Goal: Task Accomplishment & Management: Manage account settings

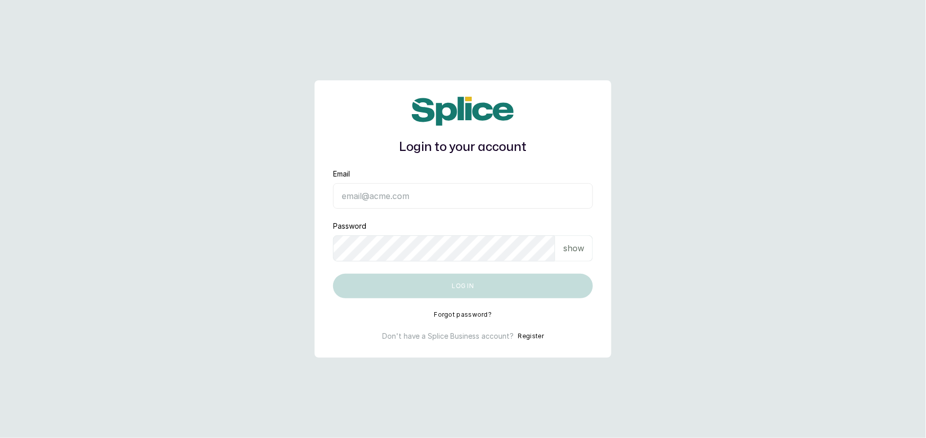
type input "info@taupesalon.com"
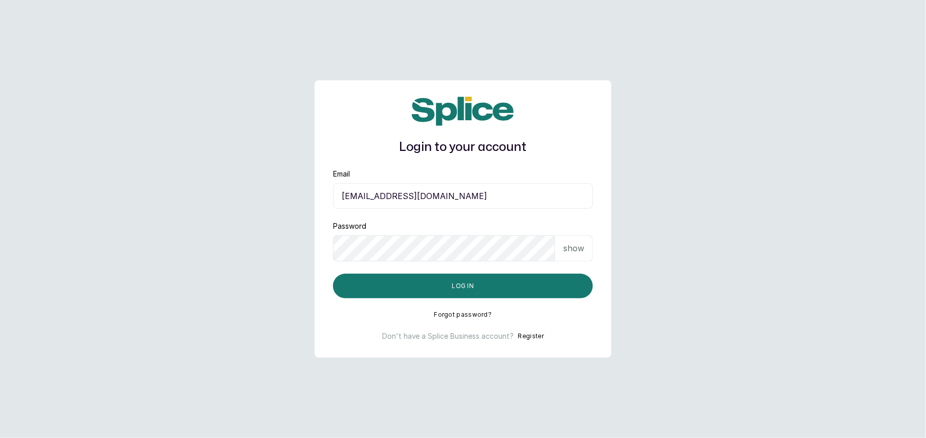
click at [730, 275] on main "Login to your account Email info@taupesalon.com Password show Log in Forgot pas…" at bounding box center [463, 219] width 926 height 438
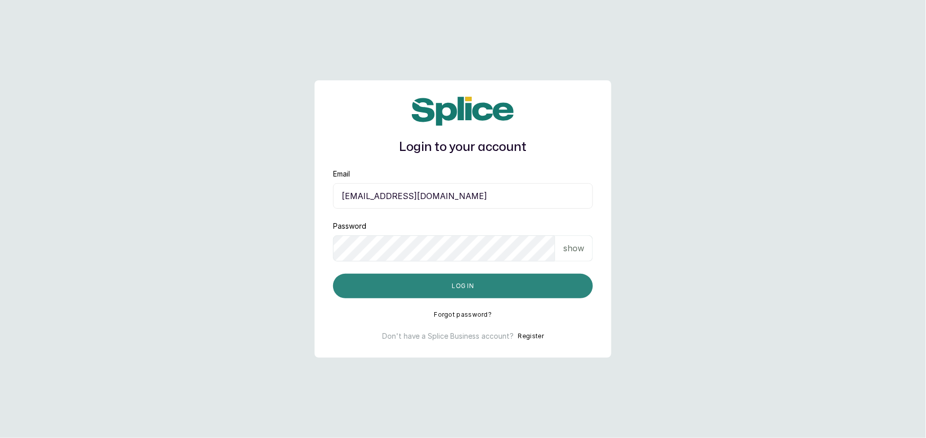
click at [472, 286] on button "Log in" at bounding box center [463, 286] width 260 height 25
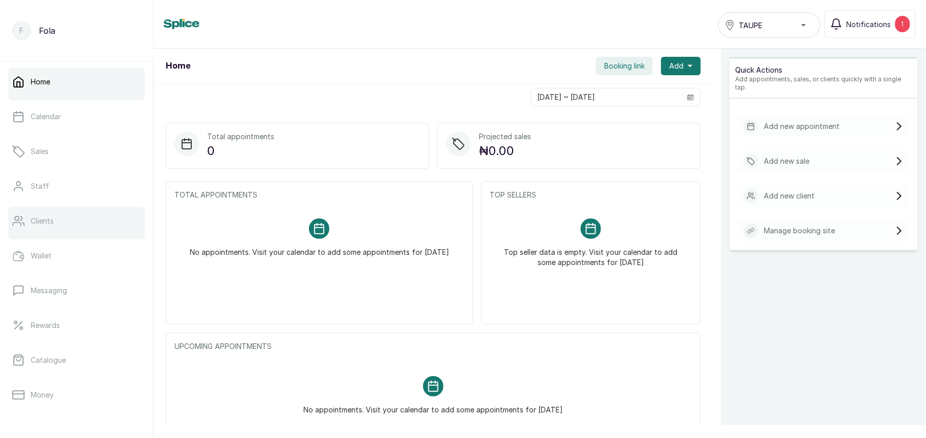
click at [39, 221] on p "Clients" at bounding box center [42, 221] width 23 height 10
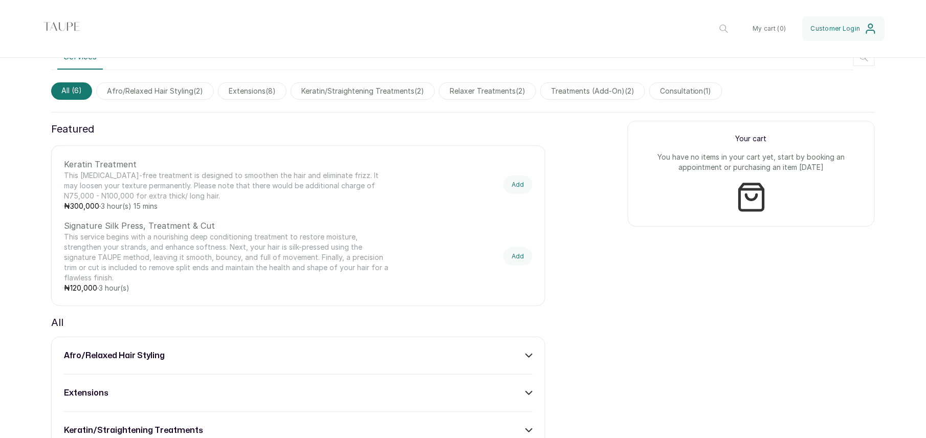
scroll to position [326, 0]
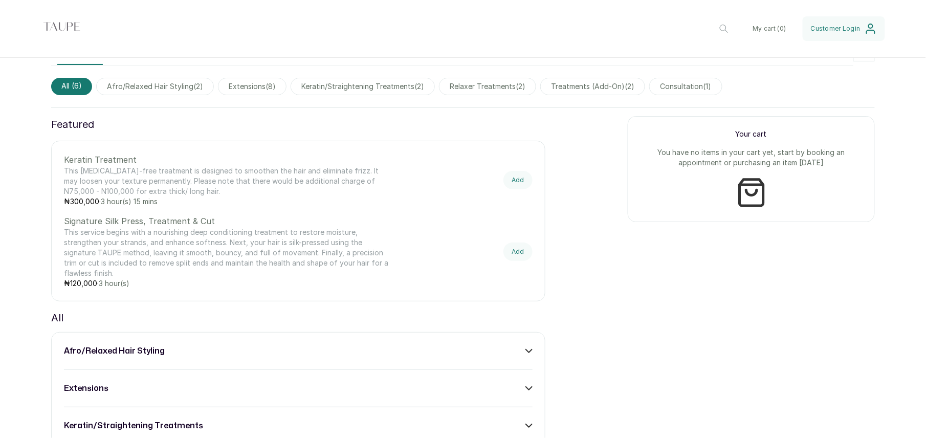
click at [142, 392] on div "extensions" at bounding box center [298, 388] width 468 height 12
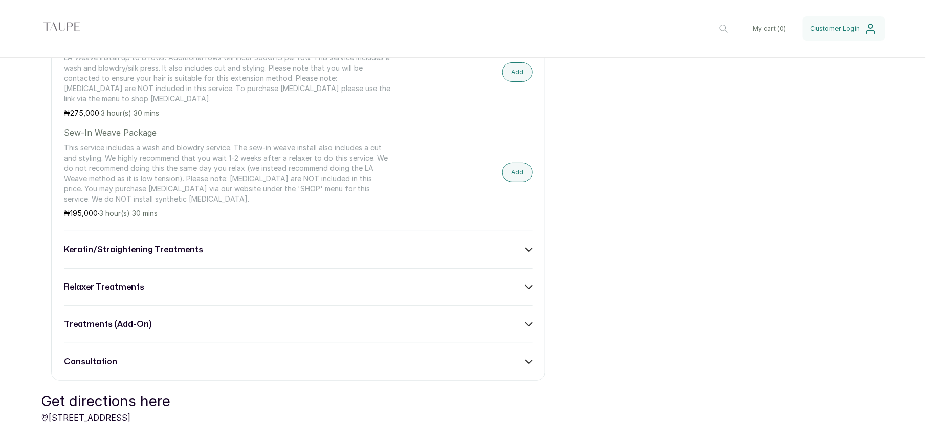
scroll to position [1232, 0]
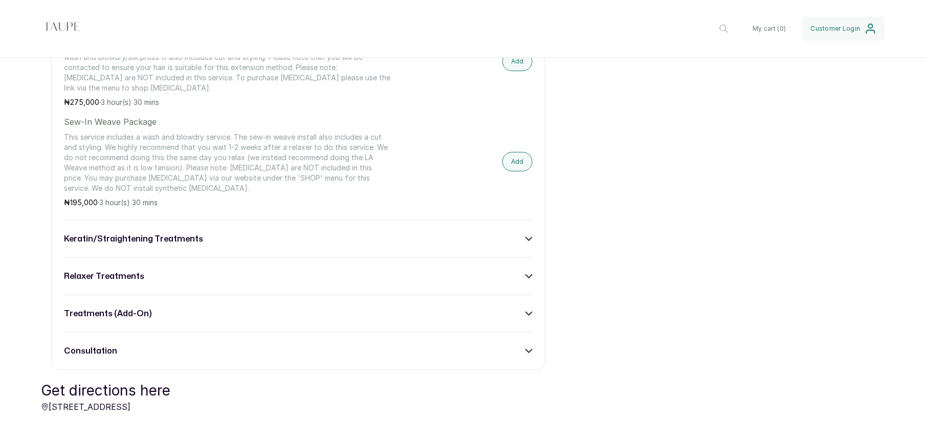
click at [177, 169] on p "This service includes a wash and blowdry service. The sew-in weave install also…" at bounding box center [228, 162] width 328 height 61
click at [508, 166] on button "Add" at bounding box center [517, 161] width 30 height 19
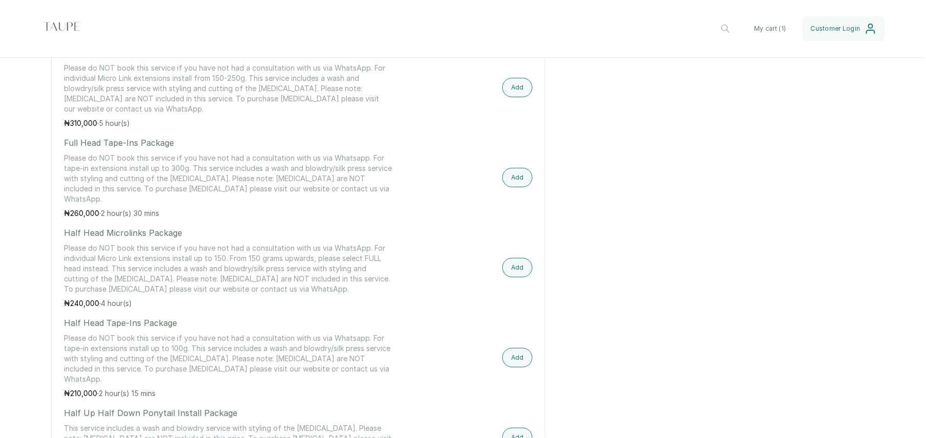
scroll to position [341, 0]
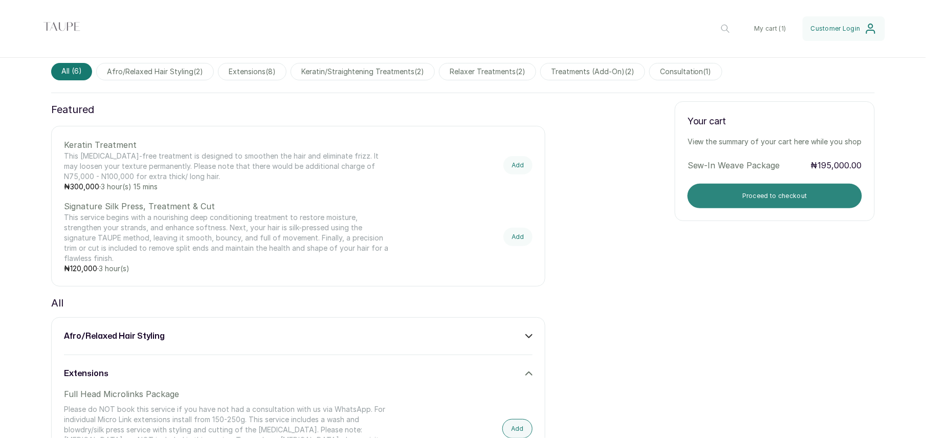
click at [748, 203] on button "Proceed to checkout" at bounding box center [774, 196] width 174 height 25
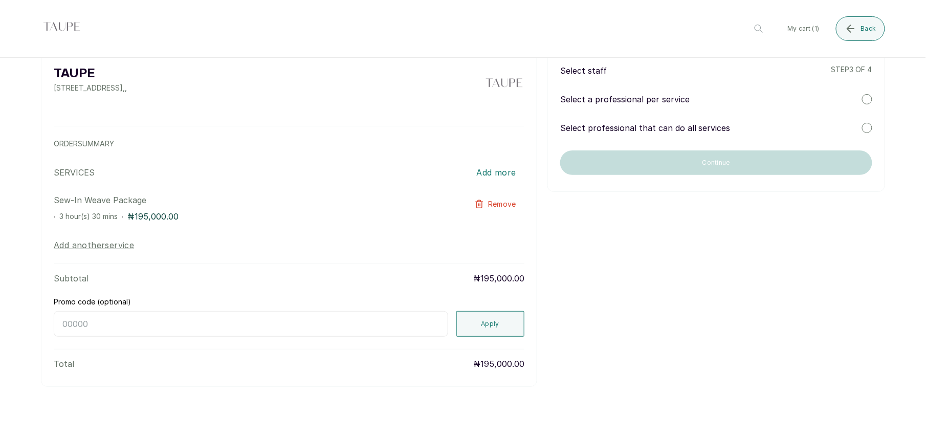
scroll to position [0, 0]
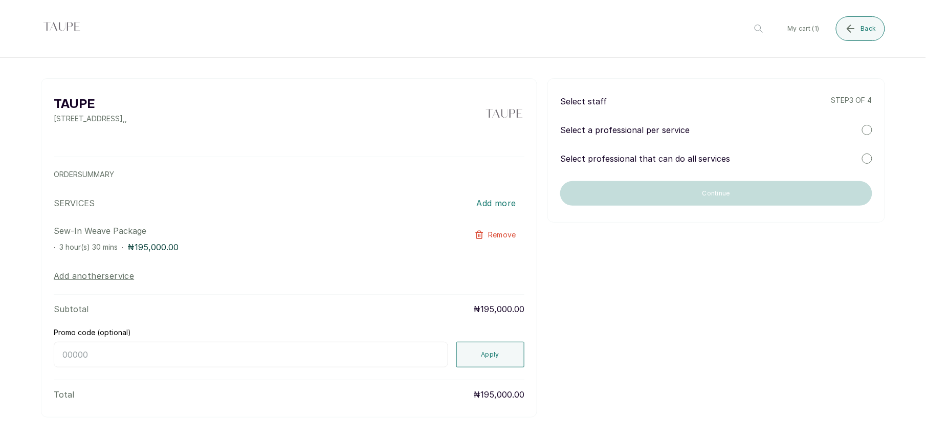
click at [738, 158] on div "Select professional that can do all services" at bounding box center [716, 158] width 312 height 12
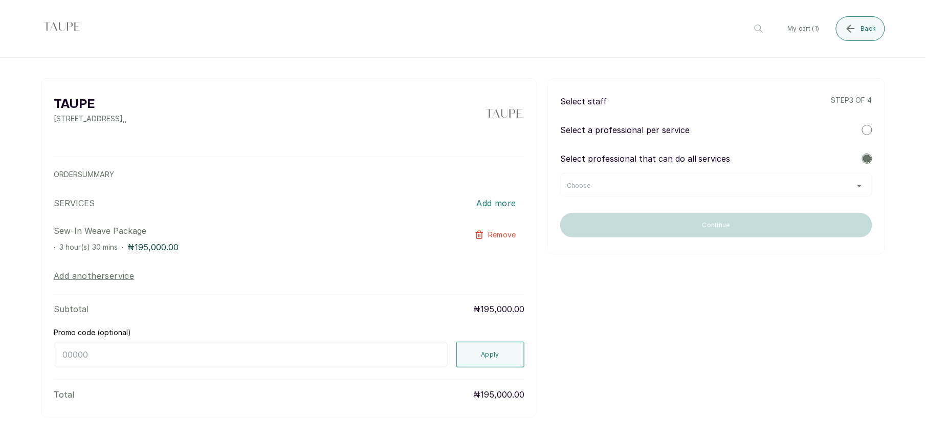
click at [743, 187] on div "Choose" at bounding box center [716, 186] width 299 height 8
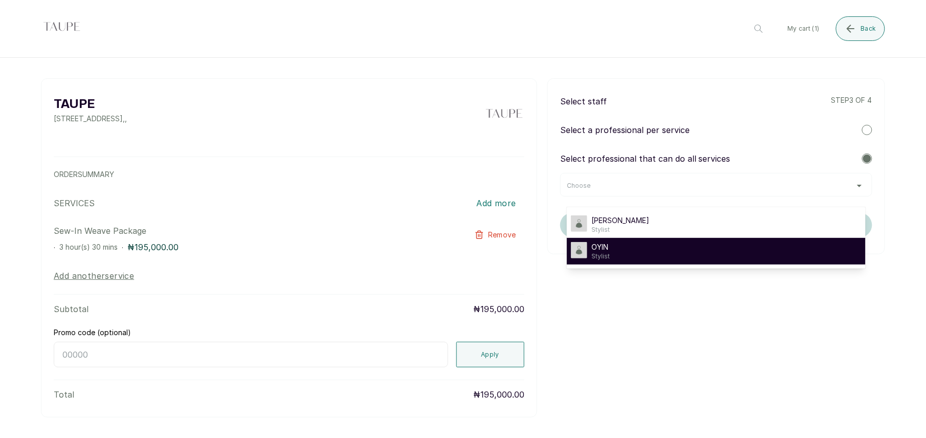
click at [631, 259] on div "OYIN Stylist" at bounding box center [716, 251] width 290 height 18
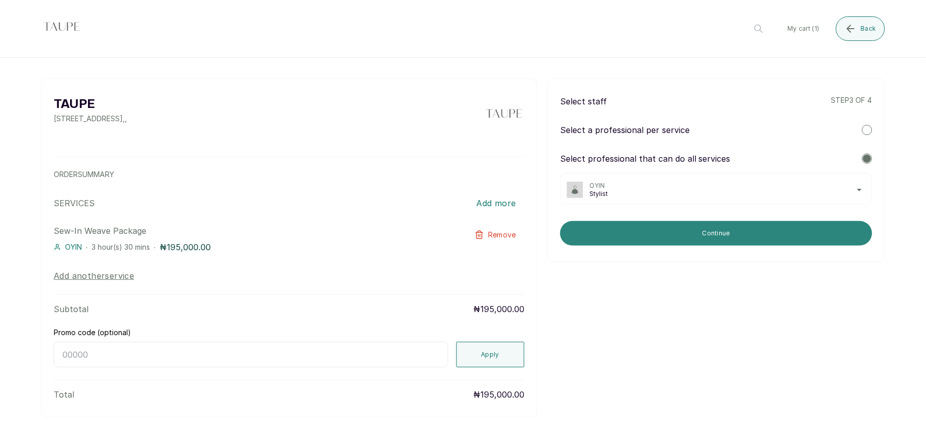
click at [670, 232] on button "Continue" at bounding box center [716, 233] width 312 height 25
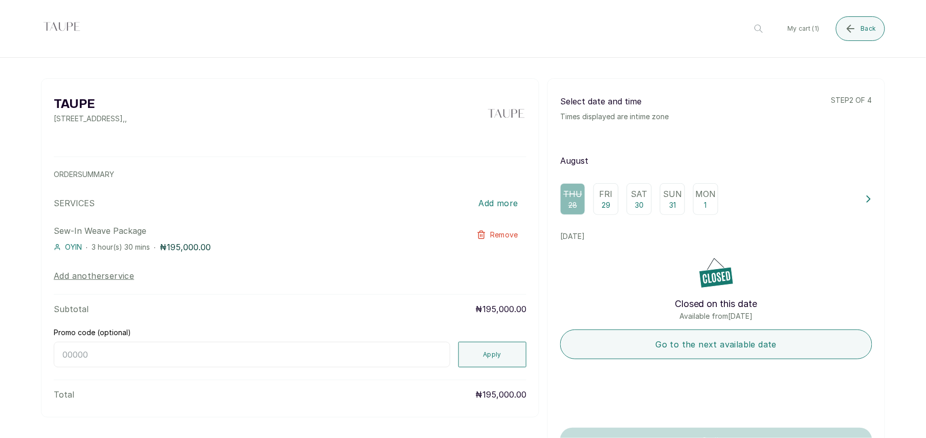
click at [867, 202] on icon at bounding box center [868, 199] width 3 height 6
click at [865, 203] on icon at bounding box center [868, 198] width 7 height 7
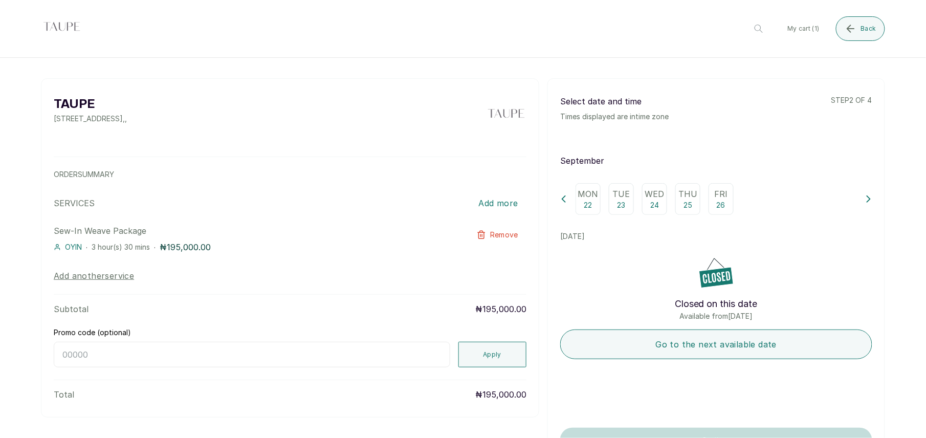
click at [865, 203] on icon at bounding box center [868, 198] width 7 height 7
click at [867, 202] on icon at bounding box center [868, 199] width 3 height 6
click at [865, 203] on icon at bounding box center [868, 198] width 7 height 7
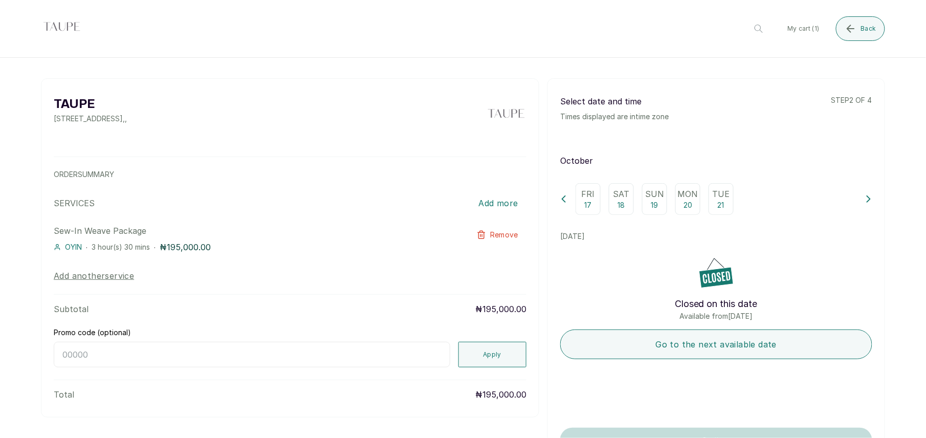
click at [562, 202] on icon at bounding box center [563, 199] width 3 height 6
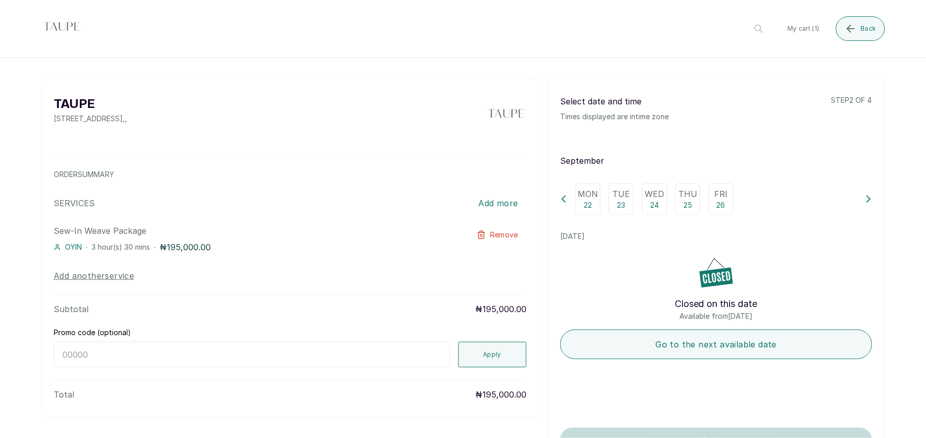
click at [562, 202] on icon at bounding box center [563, 199] width 3 height 6
click at [560, 203] on icon at bounding box center [563, 198] width 7 height 7
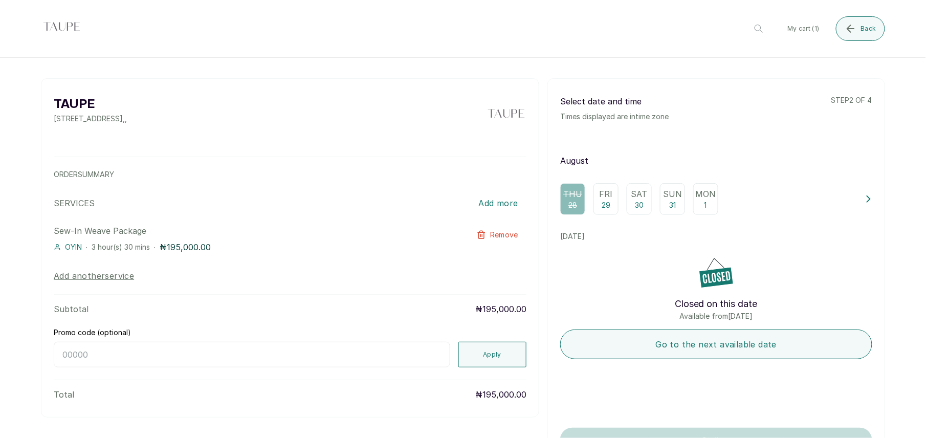
click at [560, 204] on div "Thu 28" at bounding box center [572, 199] width 25 height 32
click at [865, 203] on icon at bounding box center [868, 198] width 7 height 7
click at [562, 202] on icon at bounding box center [563, 199] width 3 height 6
click at [865, 203] on icon at bounding box center [868, 198] width 7 height 7
click at [865, 201] on icon at bounding box center [868, 198] width 7 height 7
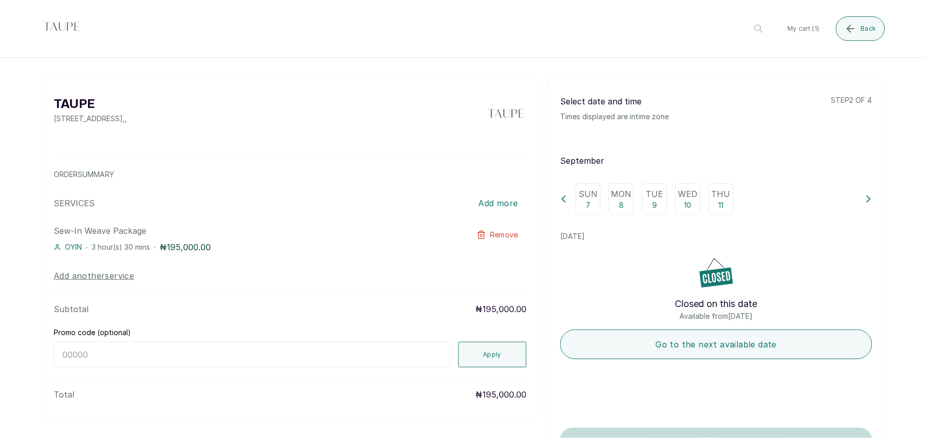
click at [865, 203] on icon at bounding box center [868, 198] width 7 height 7
click at [618, 207] on p "13" at bounding box center [621, 205] width 7 height 10
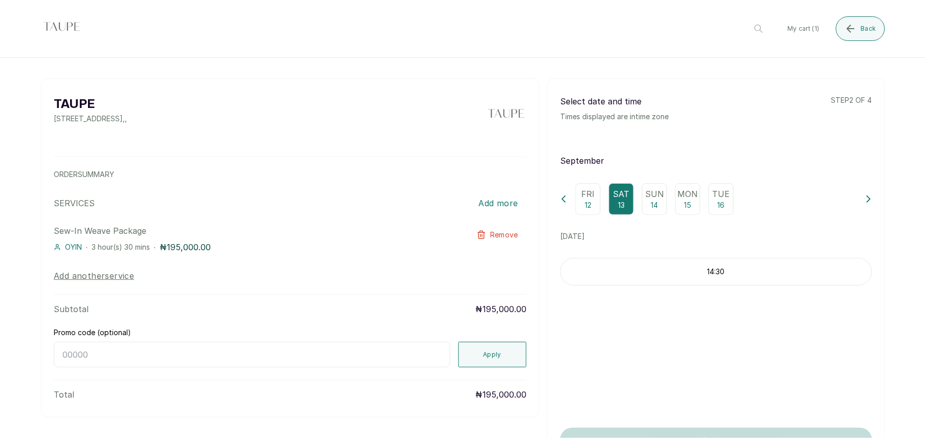
click at [712, 277] on p "14:30" at bounding box center [716, 271] width 311 height 10
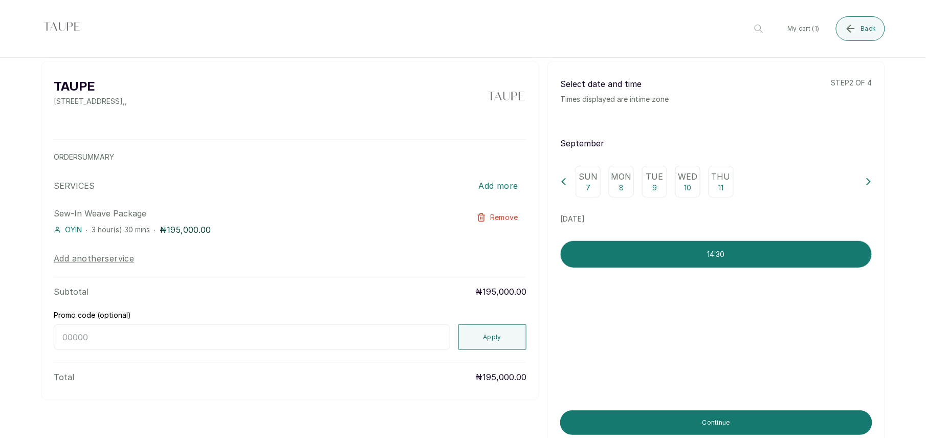
scroll to position [68, 0]
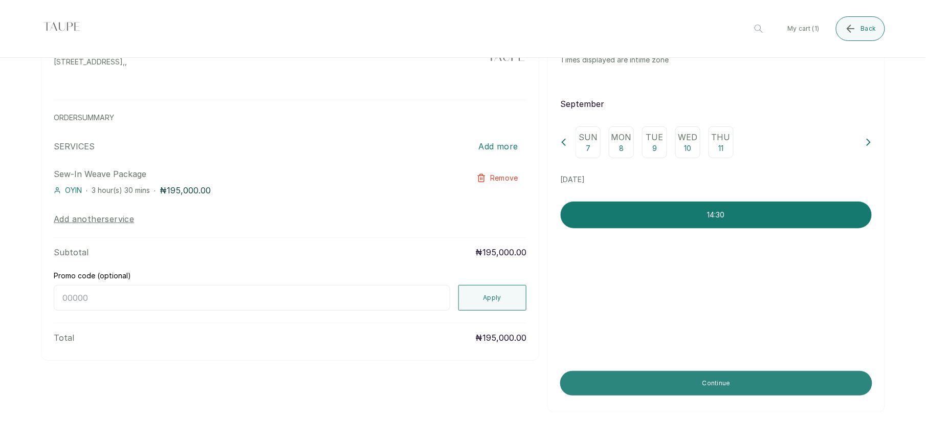
click at [727, 383] on button "Continue" at bounding box center [716, 383] width 312 height 25
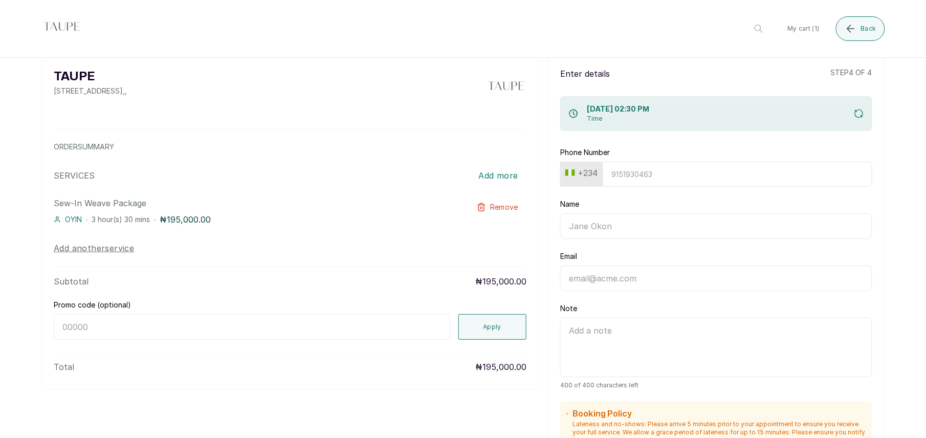
scroll to position [0, 0]
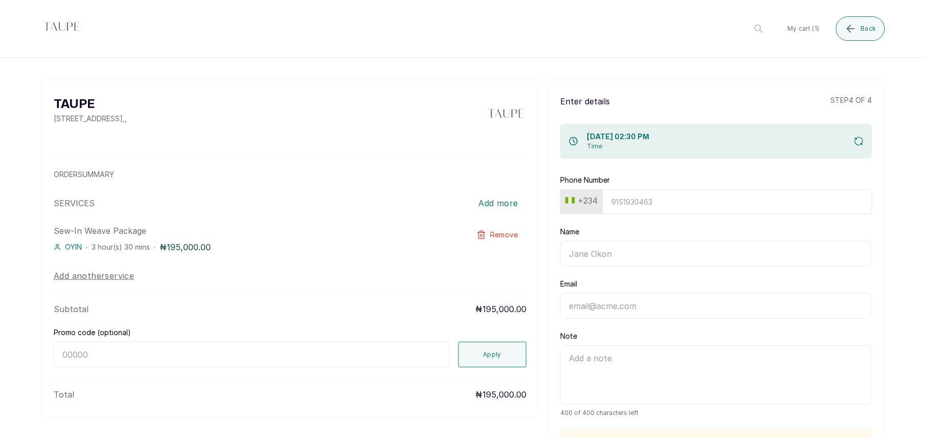
click at [57, 27] on img at bounding box center [61, 28] width 41 height 41
click at [811, 29] on button "My cart ( 1 )" at bounding box center [803, 28] width 48 height 25
click at [864, 26] on span "Back" at bounding box center [868, 29] width 15 height 8
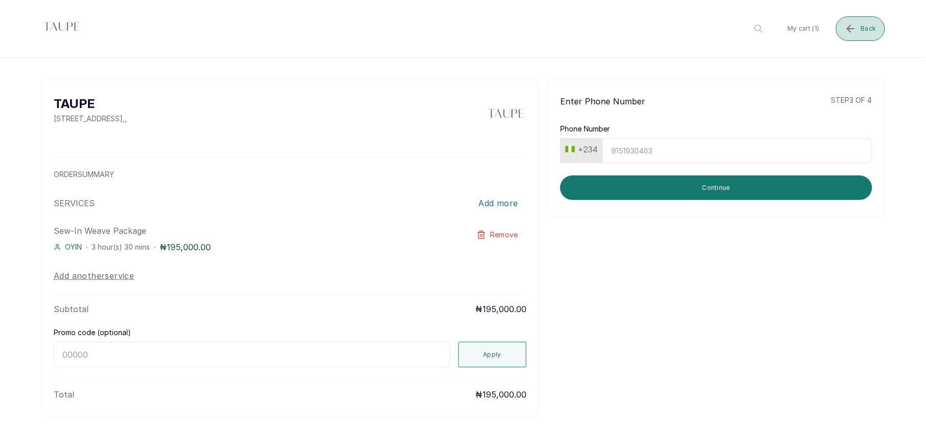
click at [864, 27] on span "Back" at bounding box center [868, 29] width 15 height 8
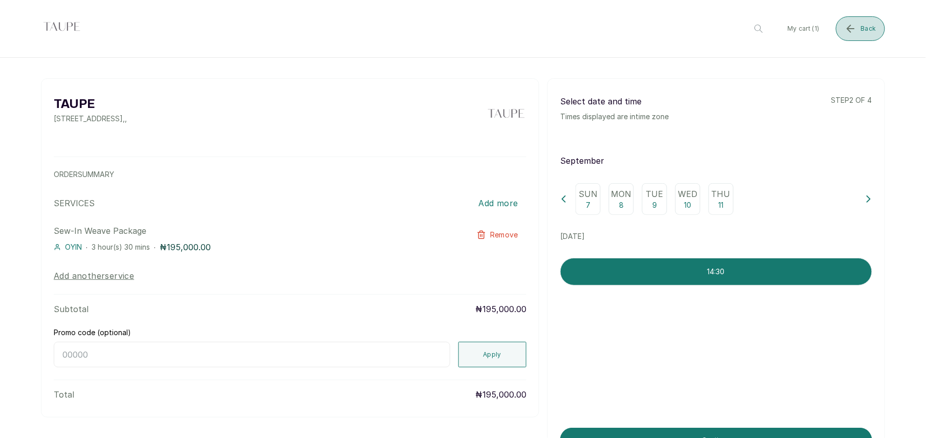
click at [864, 27] on span "Back" at bounding box center [868, 29] width 15 height 8
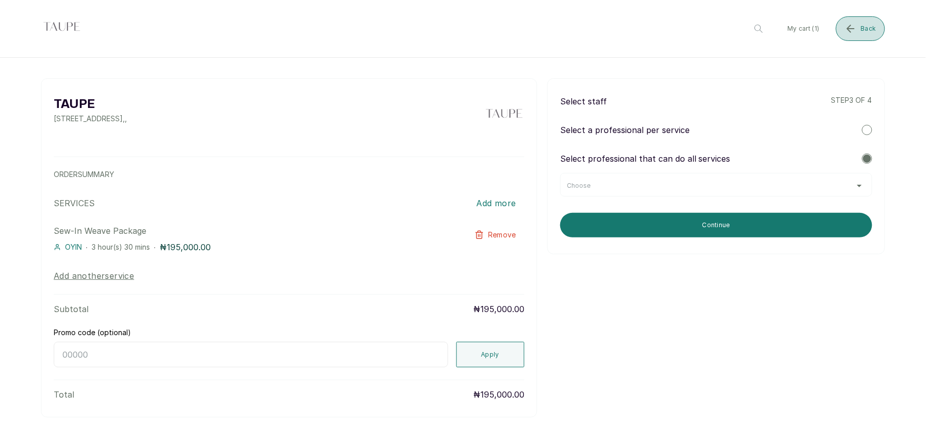
click at [864, 27] on span "Back" at bounding box center [868, 29] width 15 height 8
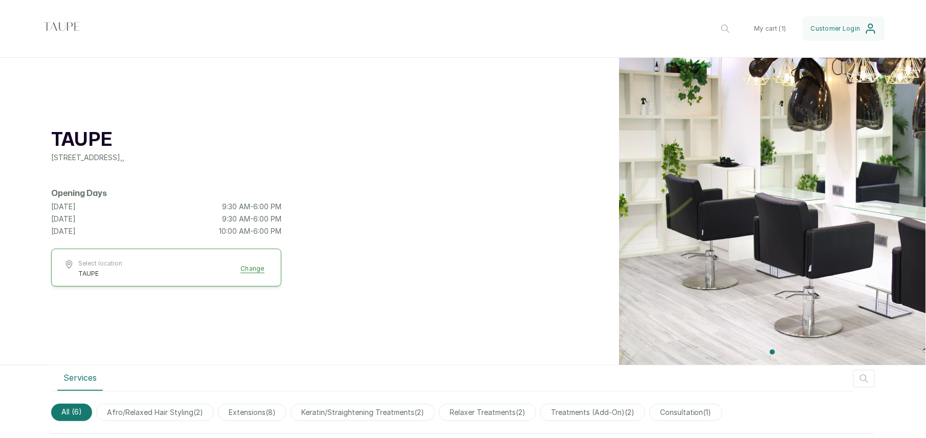
click at [864, 27] on icon "submit" at bounding box center [870, 29] width 12 height 12
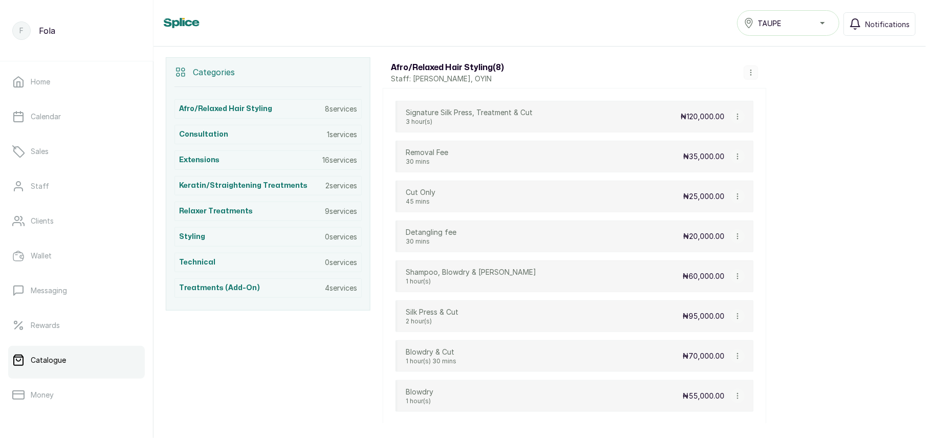
scroll to position [172, 0]
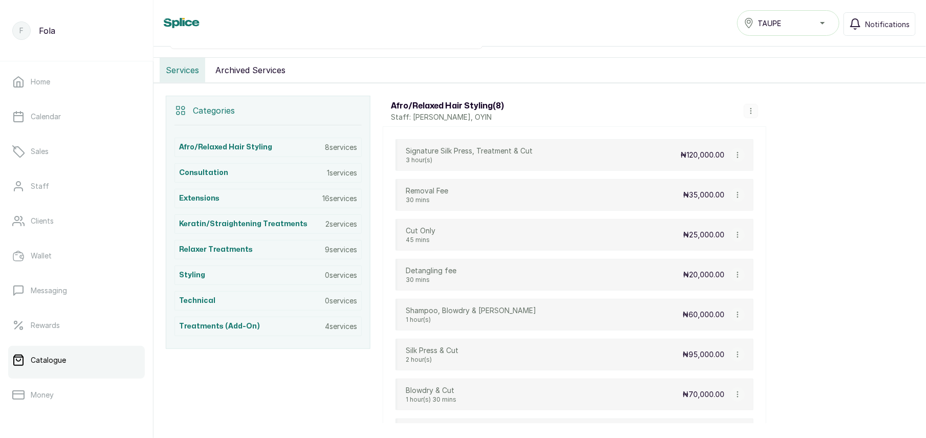
click at [739, 156] on icon "button" at bounding box center [737, 154] width 7 height 7
click at [780, 83] on span "View Service" at bounding box center [789, 77] width 50 height 12
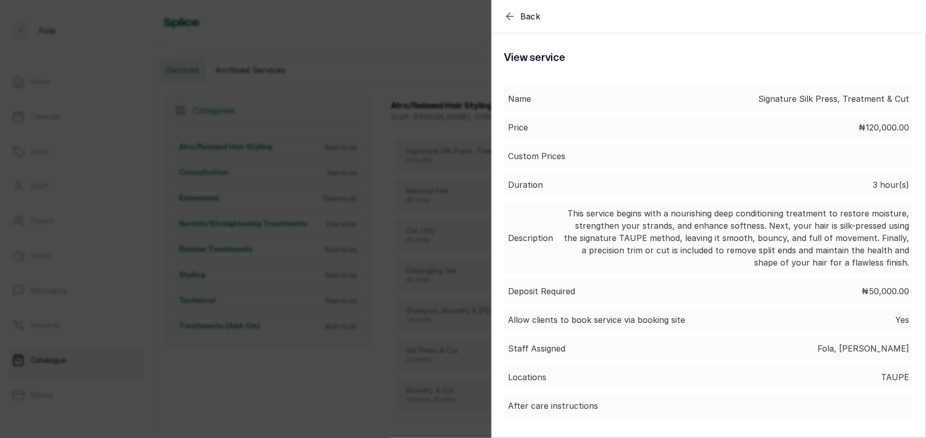
click at [511, 17] on icon "button" at bounding box center [510, 16] width 12 height 12
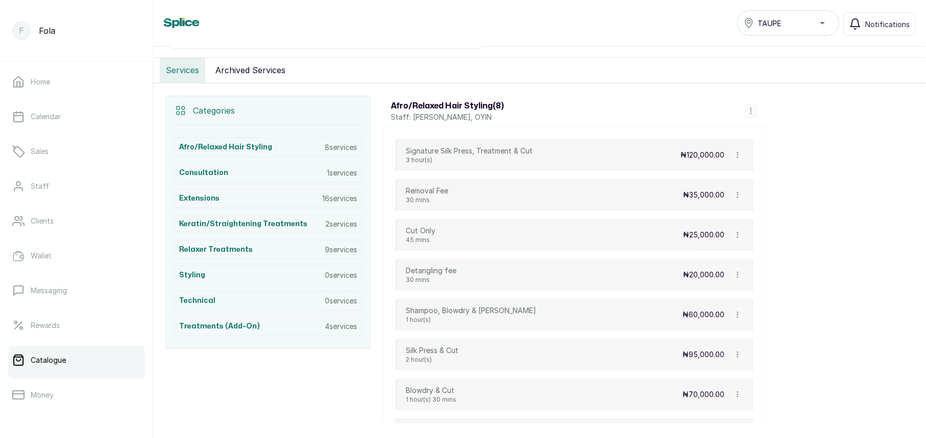
click at [735, 154] on icon "button" at bounding box center [737, 154] width 7 height 7
click at [782, 95] on span "Edit Service" at bounding box center [787, 95] width 47 height 12
select select "fixed"
select select "fixed_value"
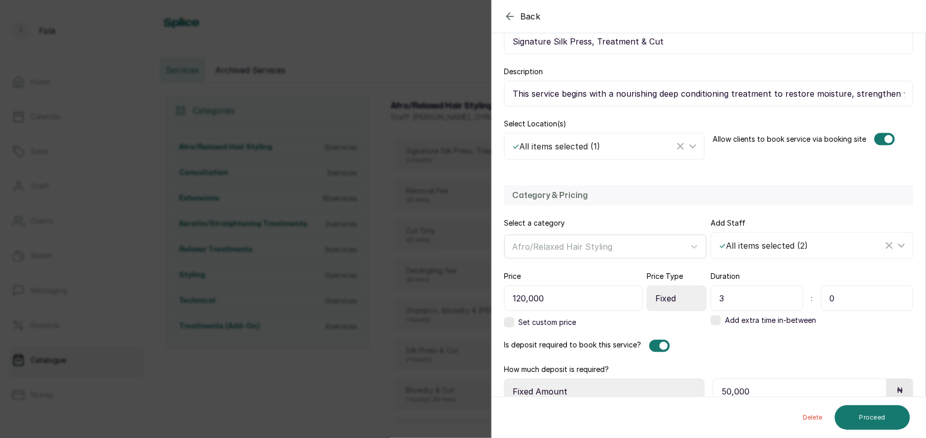
scroll to position [156, 0]
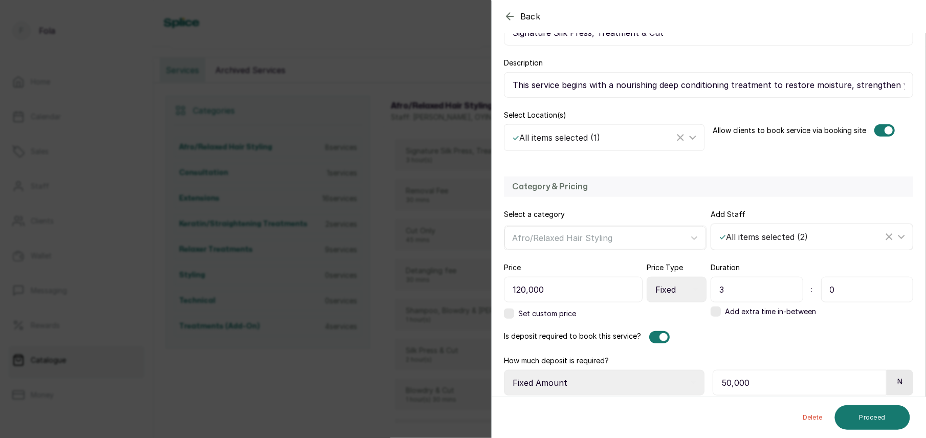
click at [776, 242] on div "✓ All items selected ( 2 )" at bounding box center [801, 237] width 164 height 12
click at [719, 286] on input "Select All" at bounding box center [722, 284] width 7 height 7
checkbox input "false"
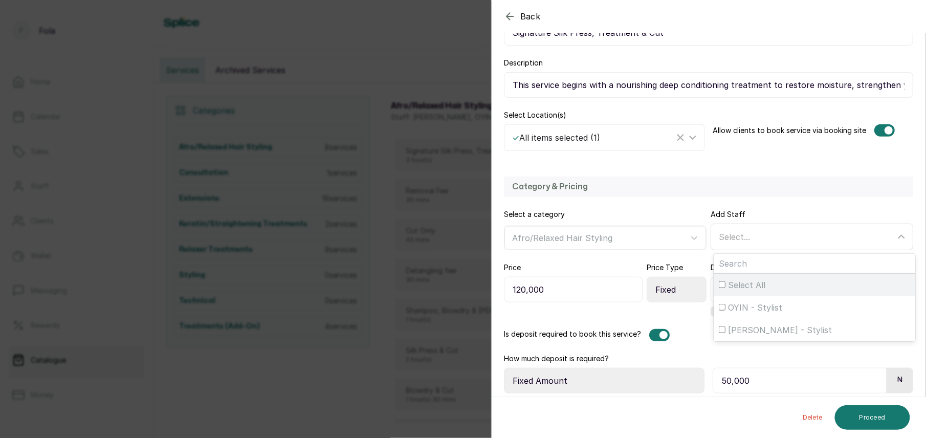
click at [719, 287] on input "Select All" at bounding box center [722, 284] width 7 height 7
checkbox input "true"
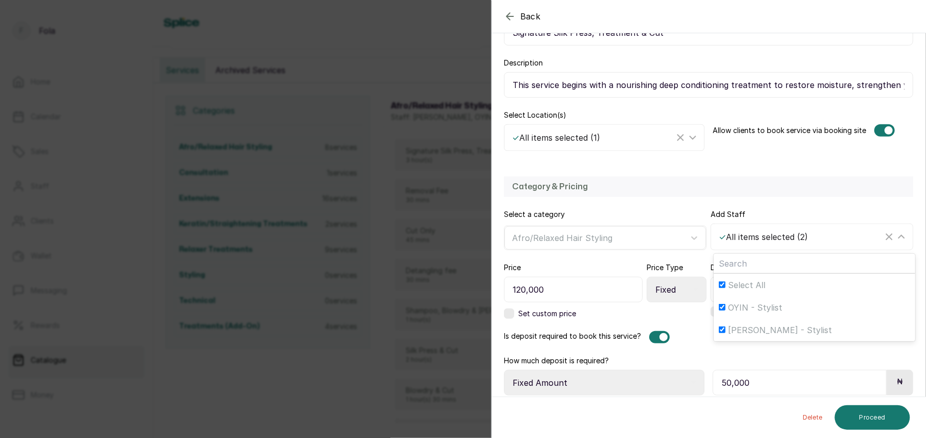
click at [760, 168] on div "Category & Pricing Select a category Afro/Relaxed Hair Styling Add Staff ✓ All …" at bounding box center [708, 285] width 434 height 239
click at [758, 240] on div "✓ All items selected ( 2 )" at bounding box center [801, 237] width 164 height 12
click at [719, 283] on input "Select All" at bounding box center [722, 284] width 7 height 7
checkbox input "false"
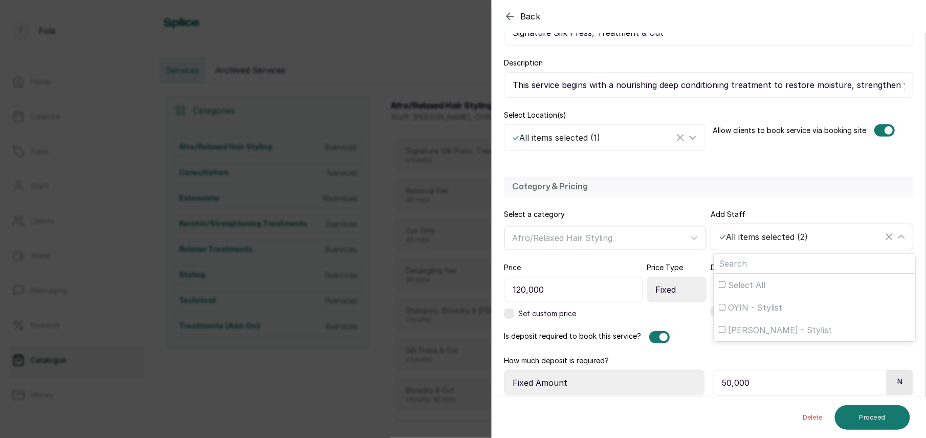
checkbox input "false"
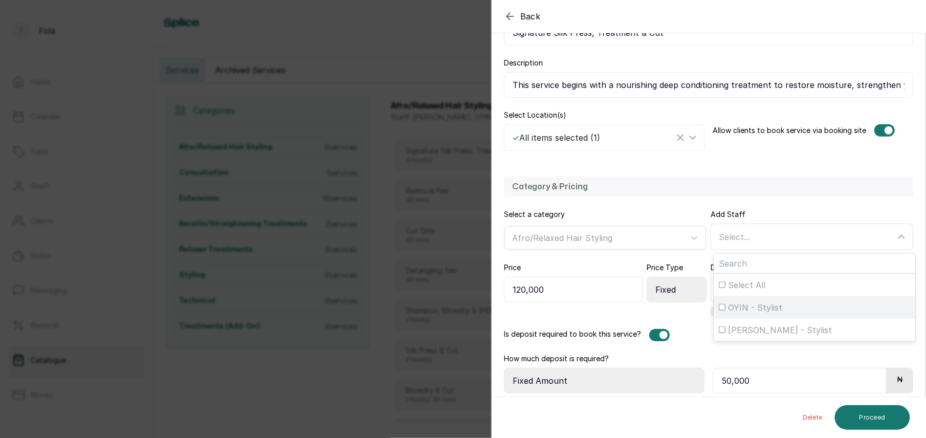
click at [719, 309] on input "OYIN - Stylist" at bounding box center [722, 307] width 7 height 7
checkbox input "true"
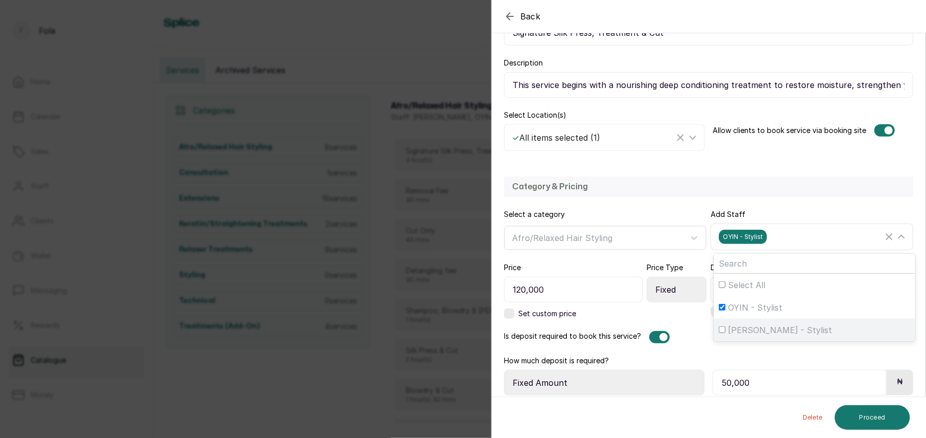
click at [720, 337] on label "GEORGINA - Stylist" at bounding box center [813, 330] width 201 height 23
click at [720, 333] on input "GEORGINA - Stylist" at bounding box center [722, 329] width 7 height 7
checkbox input "true"
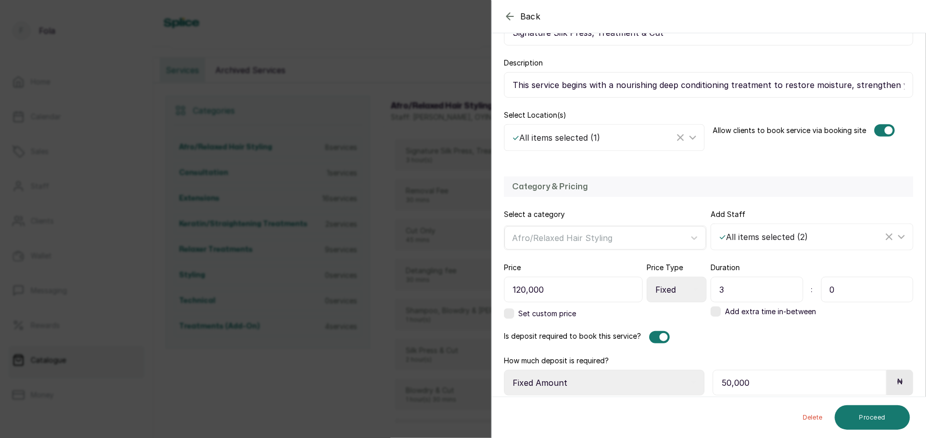
click at [788, 191] on h2 "Category & Pricing" at bounding box center [708, 187] width 393 height 12
click at [865, 416] on button "Proceed" at bounding box center [872, 417] width 75 height 25
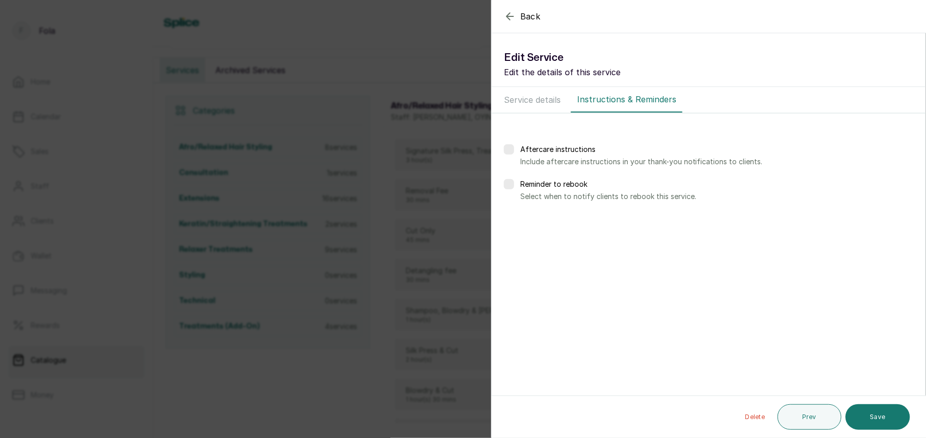
click at [506, 11] on icon "button" at bounding box center [510, 16] width 12 height 12
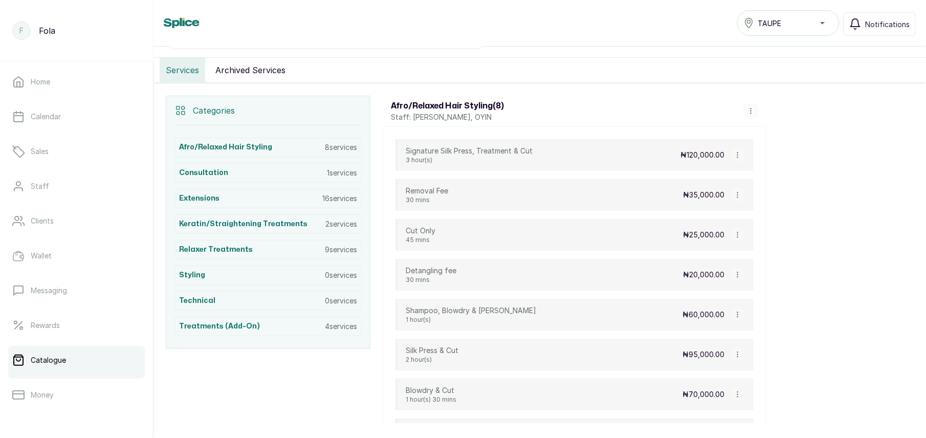
click at [734, 154] on icon "button" at bounding box center [737, 154] width 7 height 7
click at [778, 83] on span "View Service" at bounding box center [789, 77] width 50 height 12
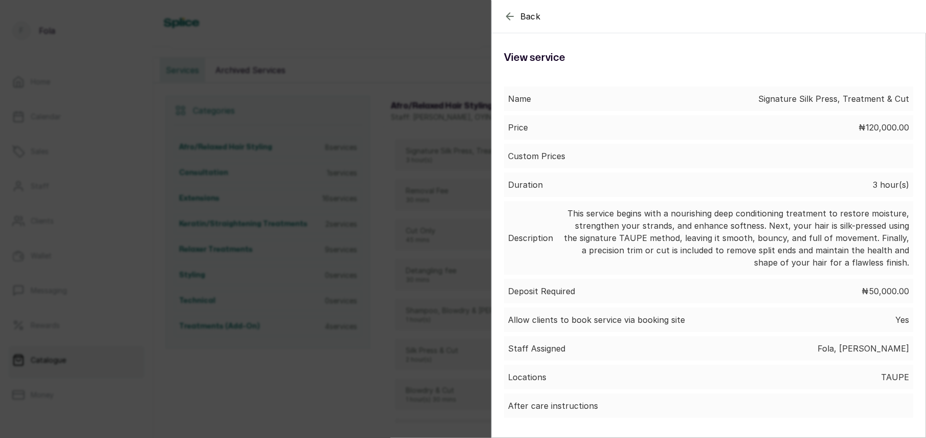
click at [505, 19] on icon "button" at bounding box center [510, 16] width 12 height 12
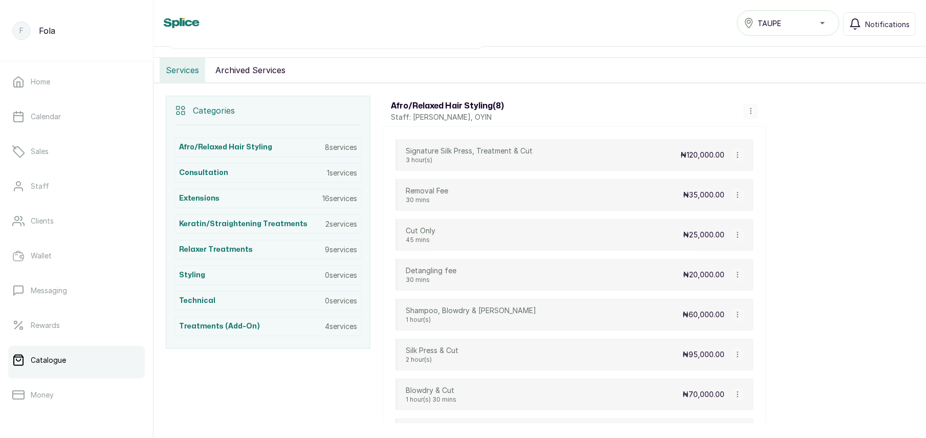
click at [741, 159] on icon "button" at bounding box center [737, 154] width 7 height 7
click at [779, 80] on span "View Service" at bounding box center [789, 77] width 50 height 12
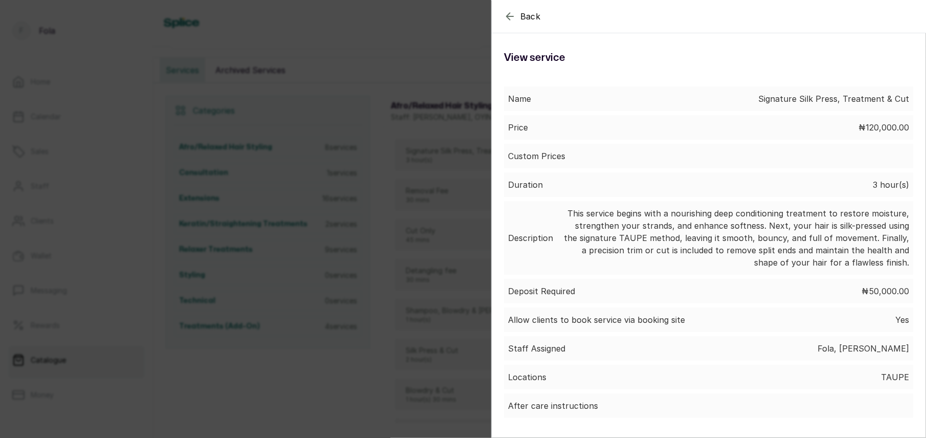
click at [516, 12] on icon "button" at bounding box center [510, 16] width 12 height 12
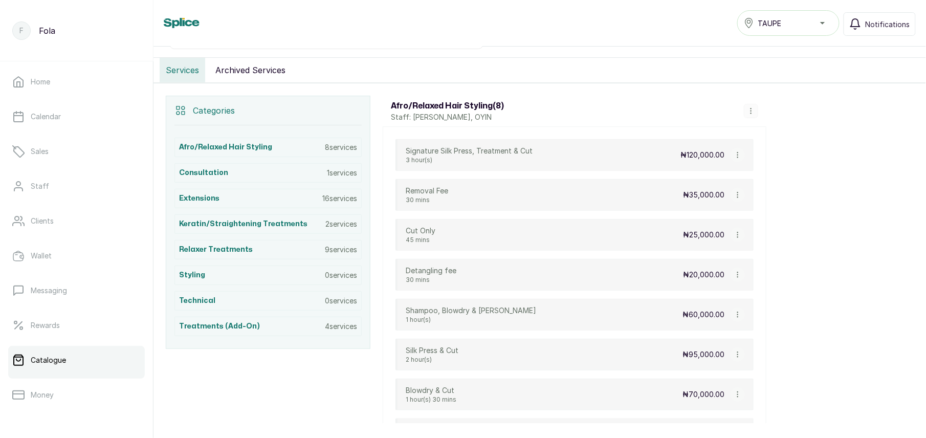
click at [737, 154] on button "button" at bounding box center [737, 155] width 14 height 14
click at [768, 100] on span "Edit Service" at bounding box center [787, 95] width 47 height 12
select select "fixed"
select select "fixed_value"
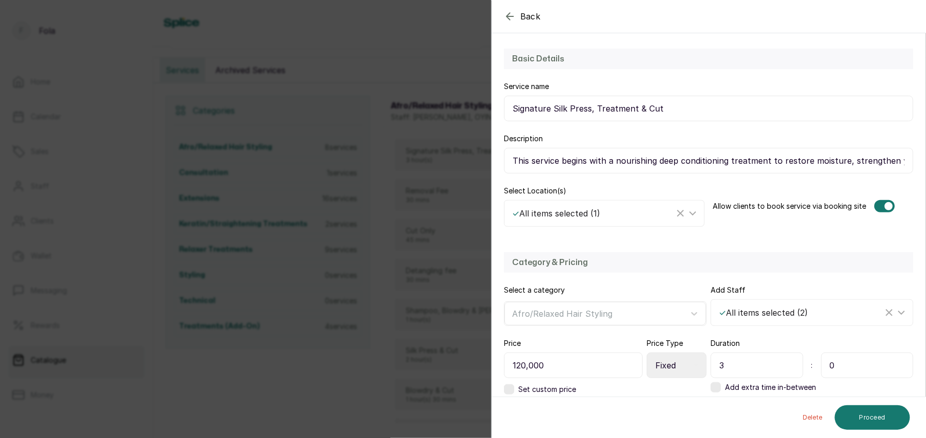
scroll to position [82, 0]
click at [642, 215] on div "✓ All items selected ( 1 )" at bounding box center [593, 212] width 162 height 12
click at [534, 281] on span "TAUPE" at bounding box center [535, 282] width 28 height 12
click at [519, 281] on input "TAUPE" at bounding box center [515, 282] width 7 height 7
checkbox input "false"
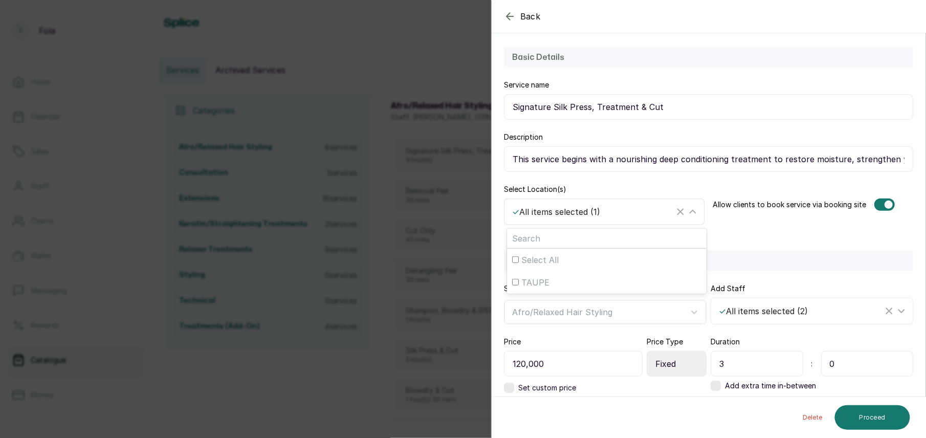
checkbox input "false"
click at [516, 286] on div "TAUPE" at bounding box center [606, 282] width 189 height 12
click at [516, 285] on input "TAUPE" at bounding box center [515, 282] width 7 height 7
checkbox input "true"
click at [518, 264] on div "Select All" at bounding box center [606, 260] width 189 height 12
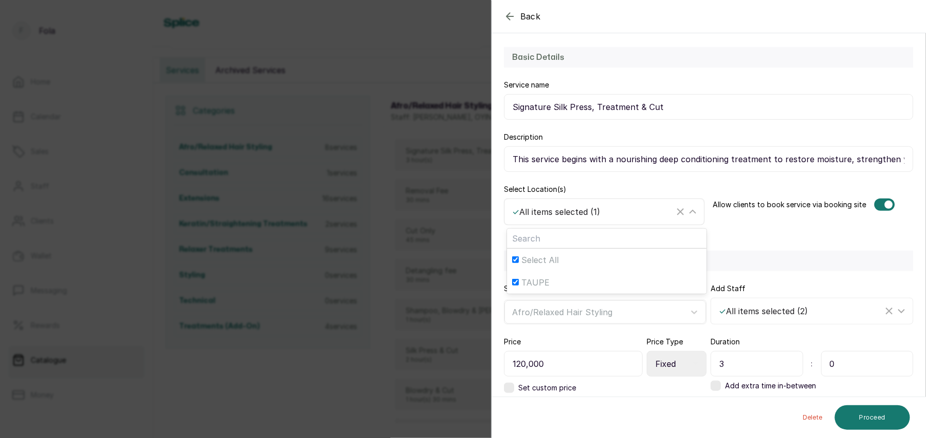
click at [518, 263] on input "Select All" at bounding box center [515, 259] width 7 height 7
checkbox input "false"
click at [547, 279] on span "TAUPE" at bounding box center [535, 282] width 28 height 12
click at [519, 279] on input "TAUPE" at bounding box center [515, 282] width 7 height 7
checkbox input "true"
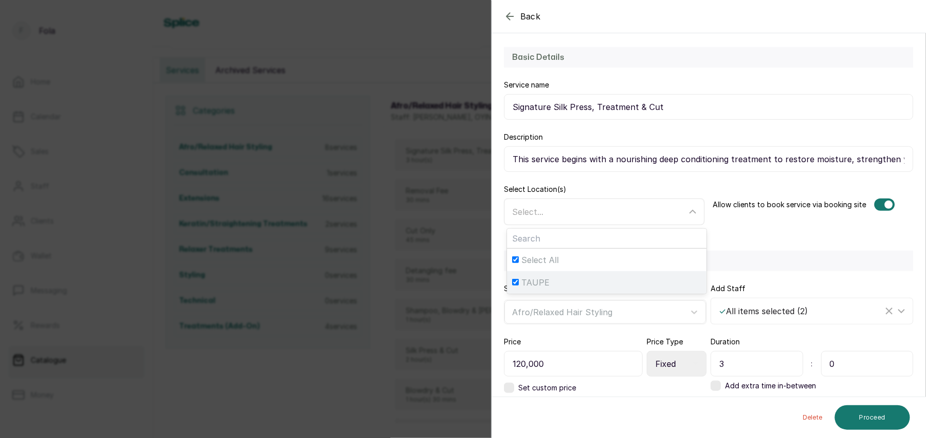
checkbox input "true"
click at [852, 238] on div "Basic Details Service name Signature Silk Press, Treatment & Cut Description Th…" at bounding box center [708, 136] width 434 height 209
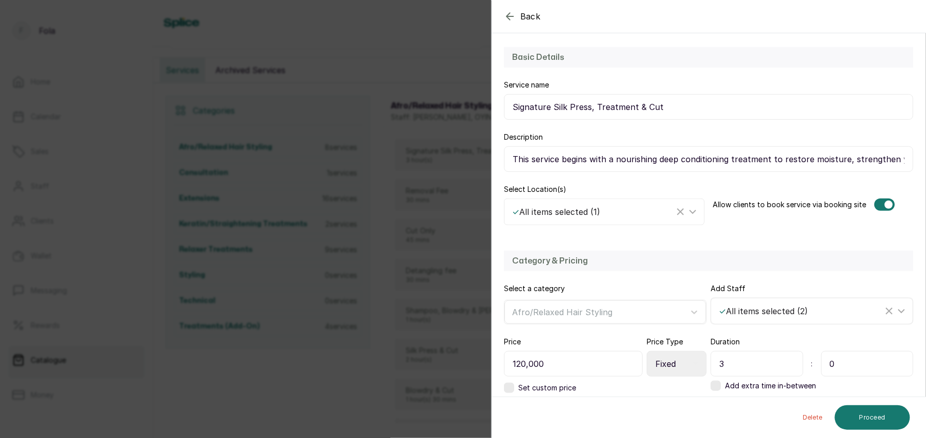
click at [782, 311] on div "✓ All items selected ( 2 )" at bounding box center [801, 311] width 164 height 12
click at [719, 361] on input "Select All" at bounding box center [722, 358] width 7 height 7
checkbox input "false"
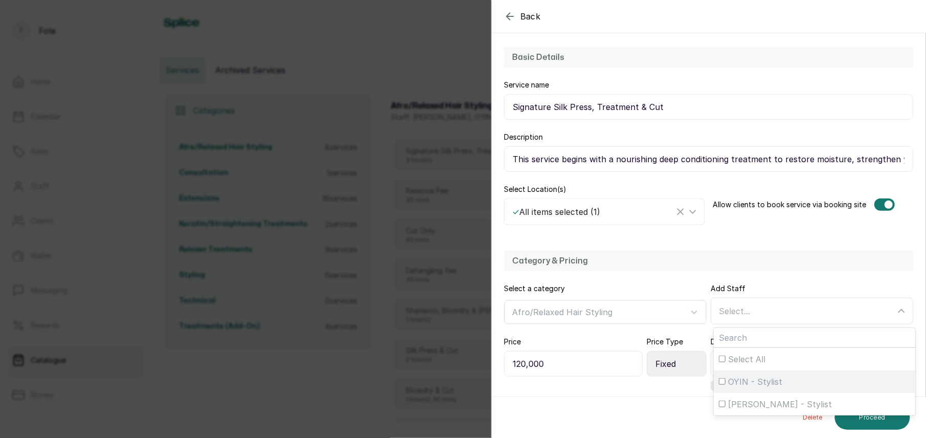
click at [719, 381] on input "OYIN - Stylist" at bounding box center [722, 381] width 7 height 7
checkbox input "true"
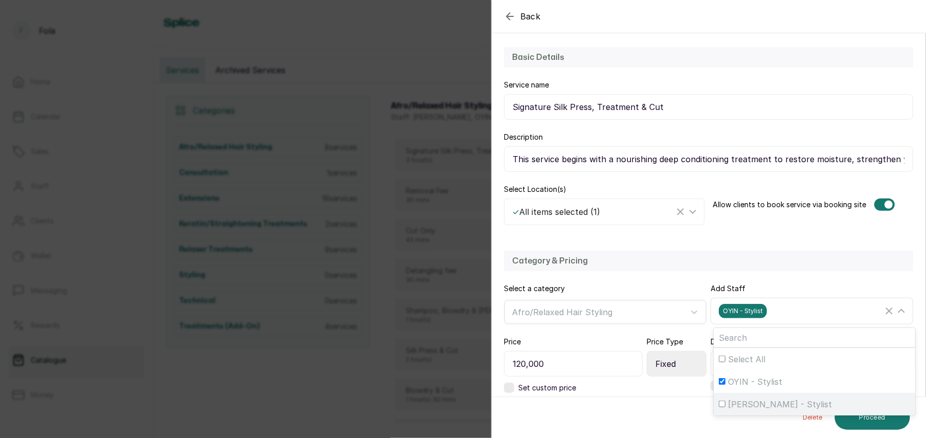
click at [719, 399] on div "GEORGINA - Stylist" at bounding box center [814, 404] width 191 height 12
click at [719, 400] on input "GEORGINA - Stylist" at bounding box center [722, 403] width 7 height 7
checkbox input "true"
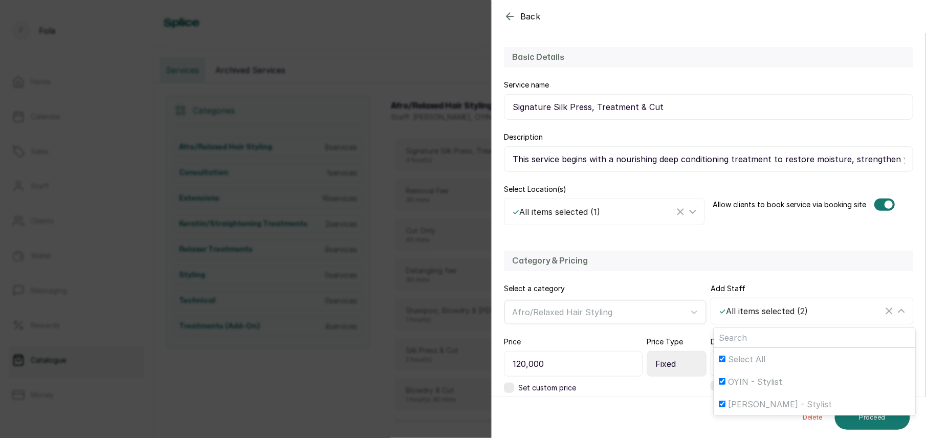
click at [804, 271] on div "Category & Pricing" at bounding box center [708, 261] width 409 height 20
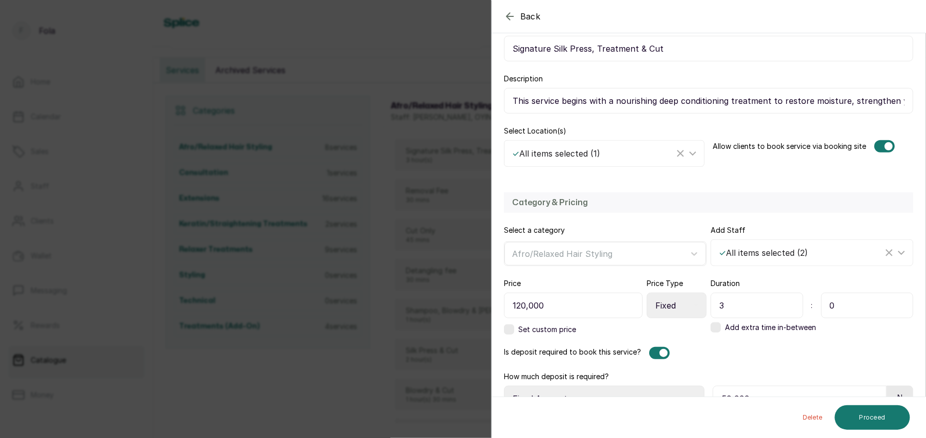
scroll to position [168, 0]
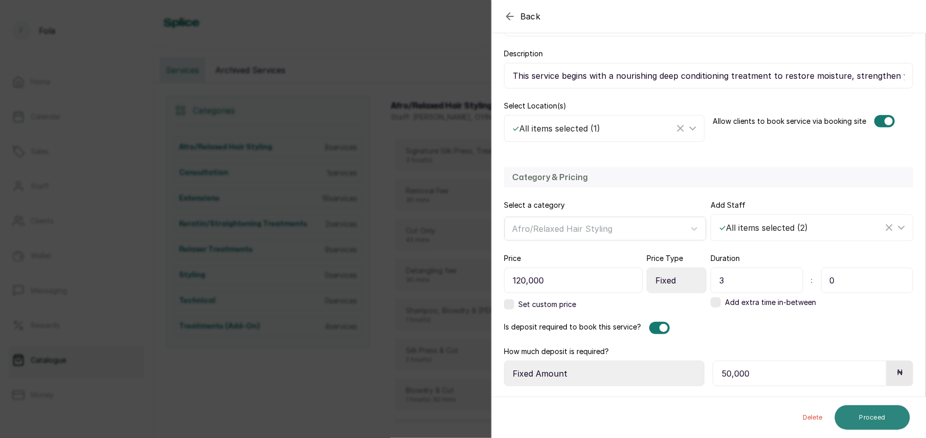
click at [864, 414] on button "Proceed" at bounding box center [872, 417] width 75 height 25
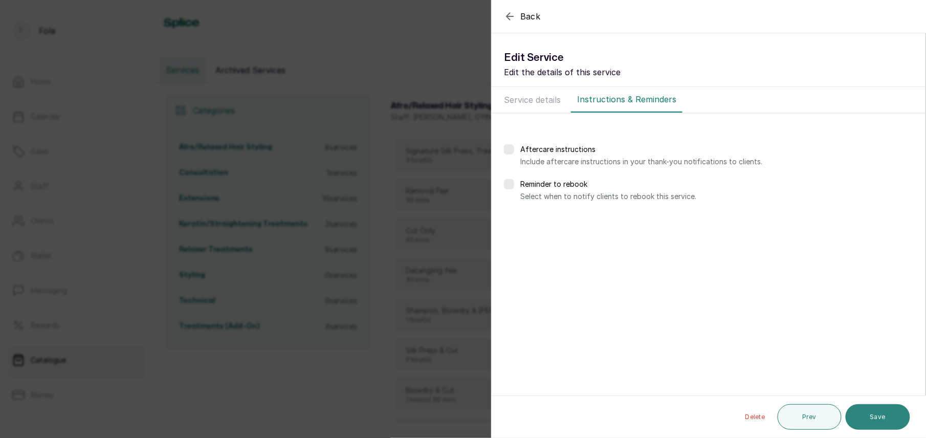
click at [862, 410] on button "Save" at bounding box center [877, 417] width 64 height 26
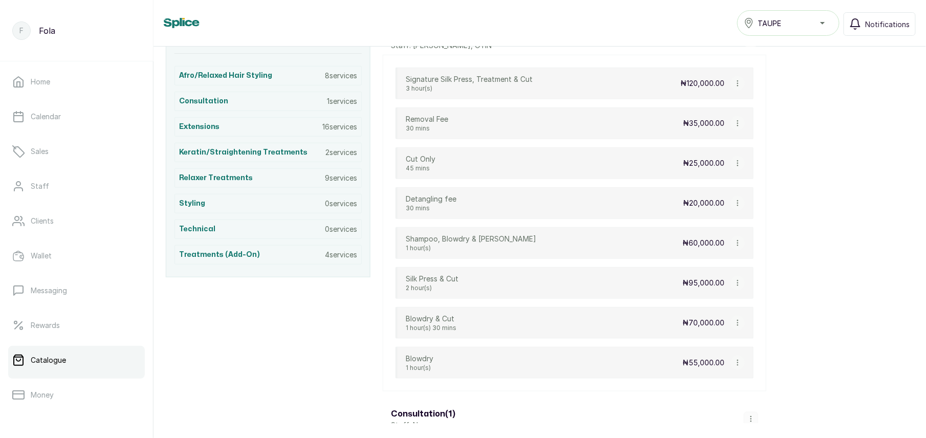
scroll to position [249, 0]
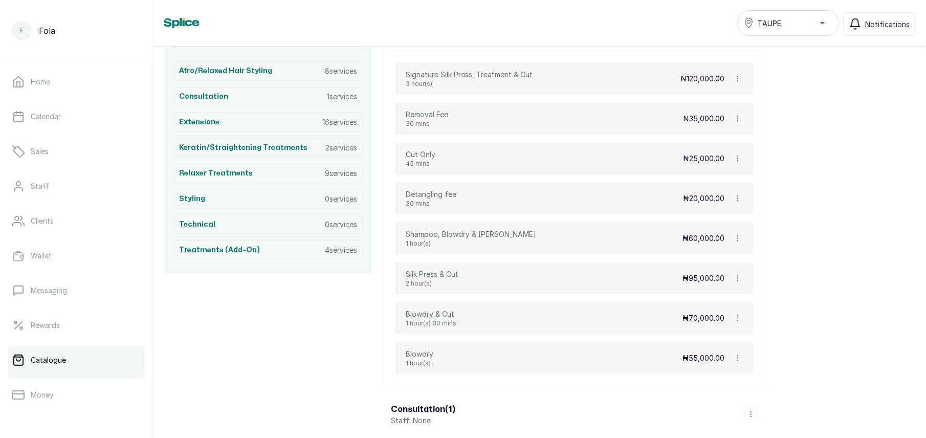
click at [739, 82] on icon "button" at bounding box center [737, 78] width 7 height 7
click at [772, 125] on span "Edit Service" at bounding box center [787, 119] width 47 height 12
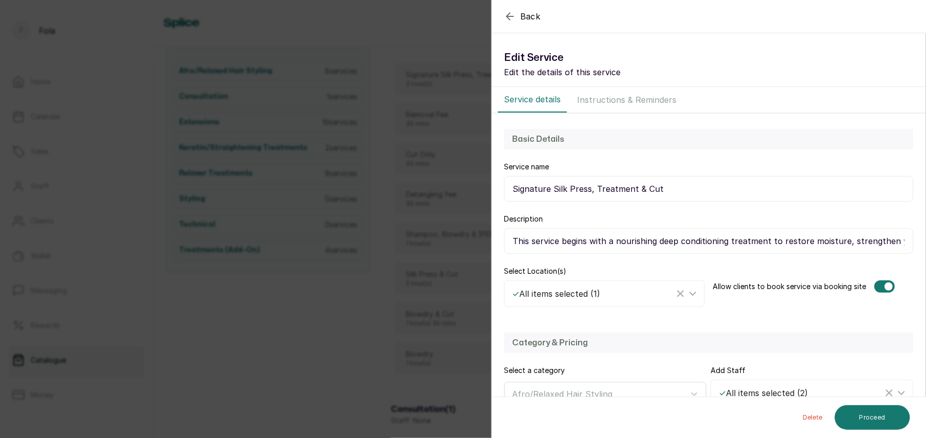
select select "fixed"
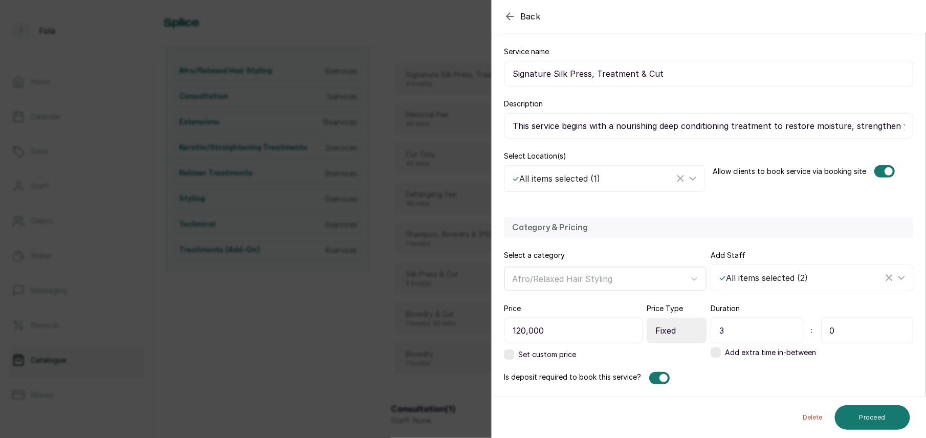
scroll to position [168, 0]
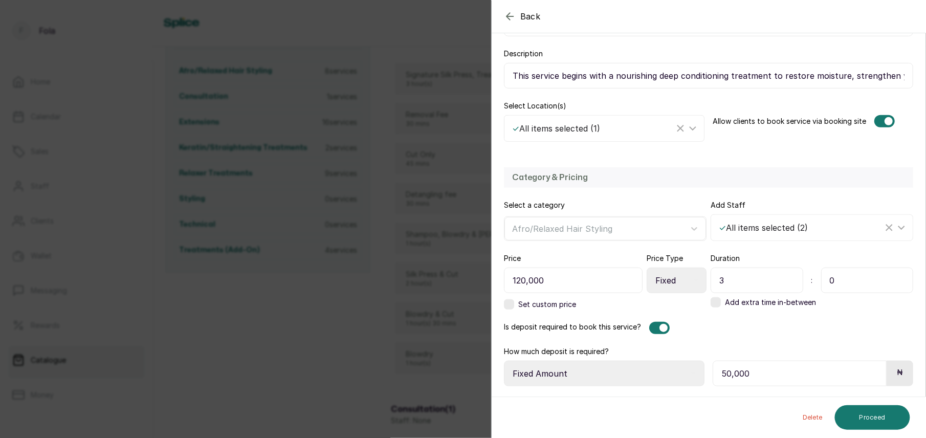
click at [827, 377] on input "50,000" at bounding box center [799, 374] width 174 height 26
click at [600, 372] on select "Select Requirement Percentage Fixed Amount" at bounding box center [604, 374] width 200 height 26
select select "percentage"
click at [504, 361] on select "Select Requirement Percentage Fixed Amount" at bounding box center [604, 374] width 200 height 26
click at [799, 375] on input "50,000" at bounding box center [798, 374] width 173 height 26
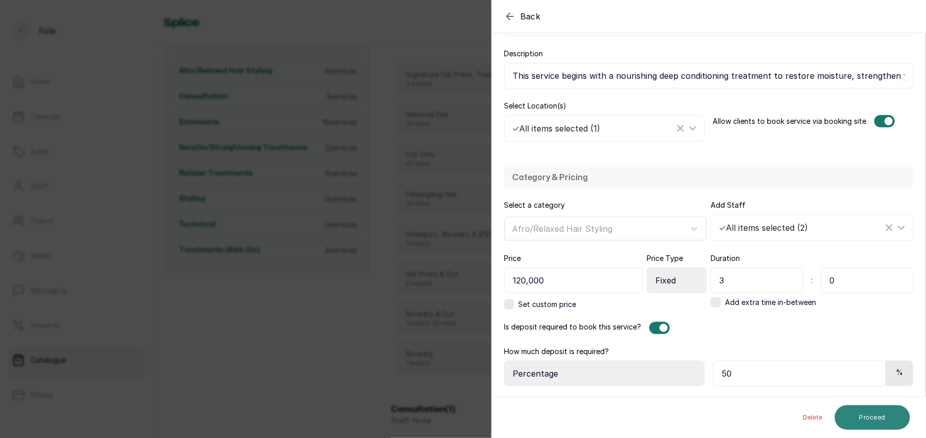
type input "50"
click at [894, 422] on button "Proceed" at bounding box center [872, 417] width 75 height 25
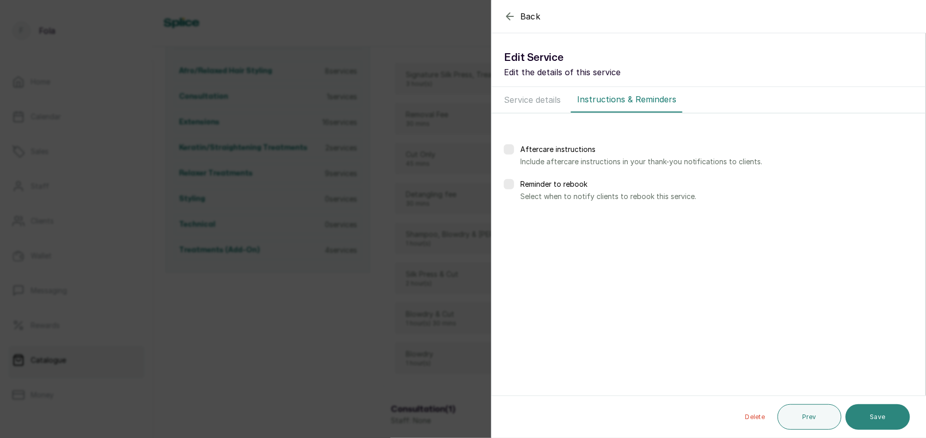
click at [880, 428] on button "Save" at bounding box center [877, 417] width 64 height 26
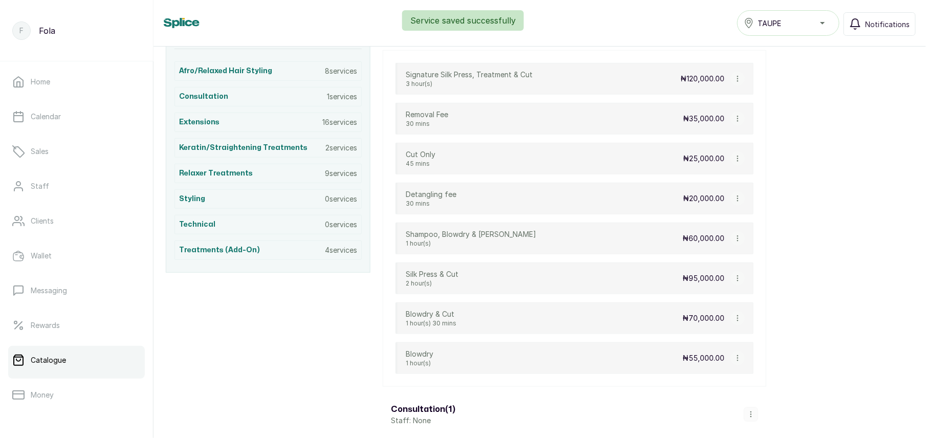
click at [741, 82] on icon "button" at bounding box center [737, 78] width 7 height 7
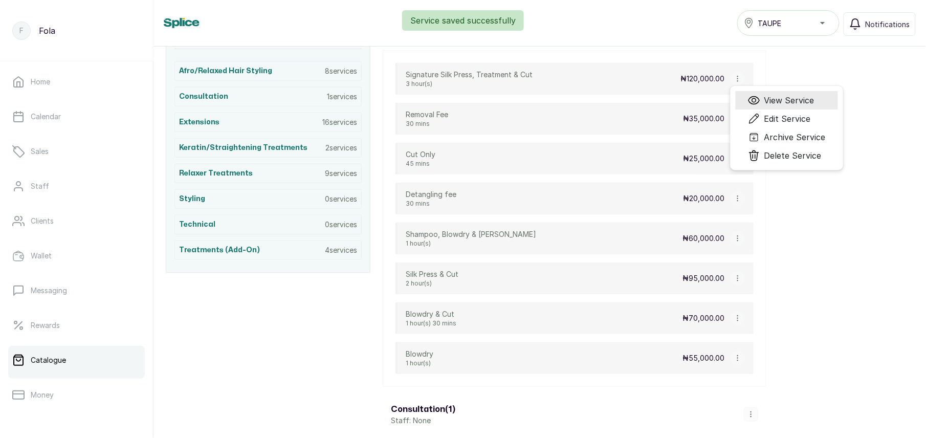
click at [778, 99] on span "View Service" at bounding box center [789, 100] width 50 height 12
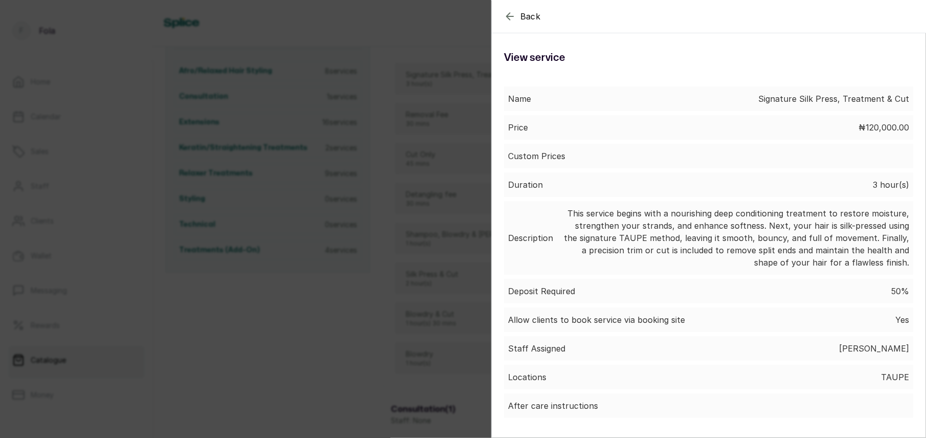
scroll to position [34, 0]
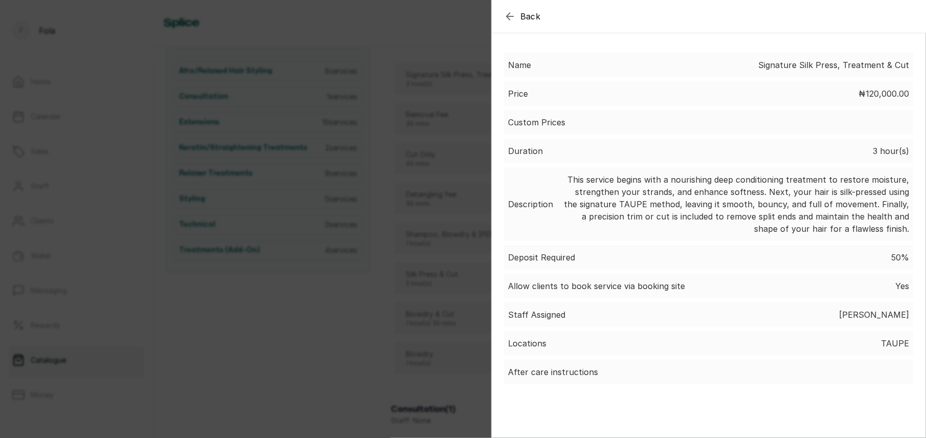
click at [505, 15] on icon "button" at bounding box center [510, 16] width 12 height 12
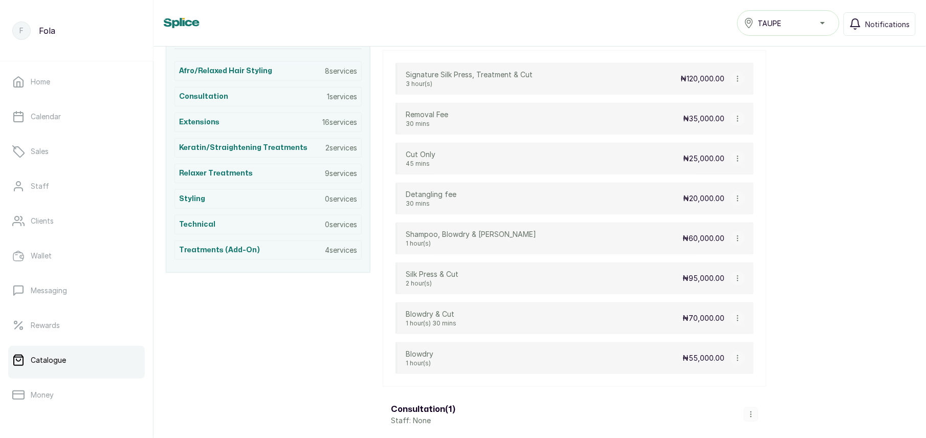
click at [737, 238] on icon "button" at bounding box center [737, 238] width 7 height 7
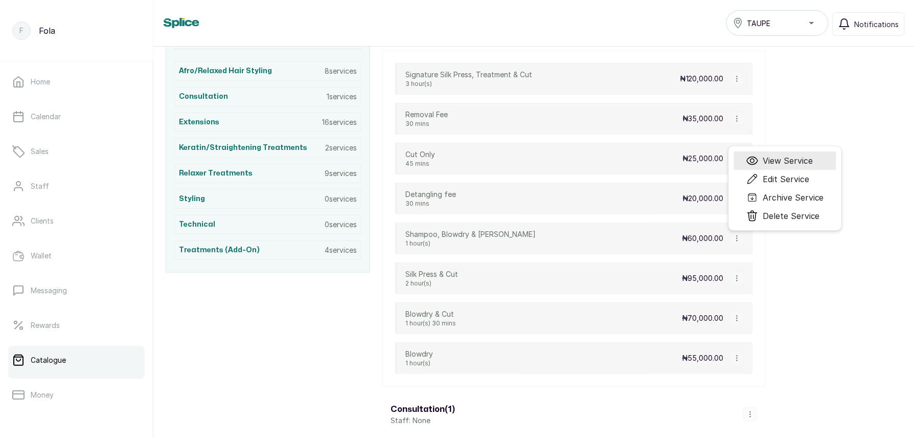
click at [776, 162] on span "View Service" at bounding box center [788, 160] width 50 height 12
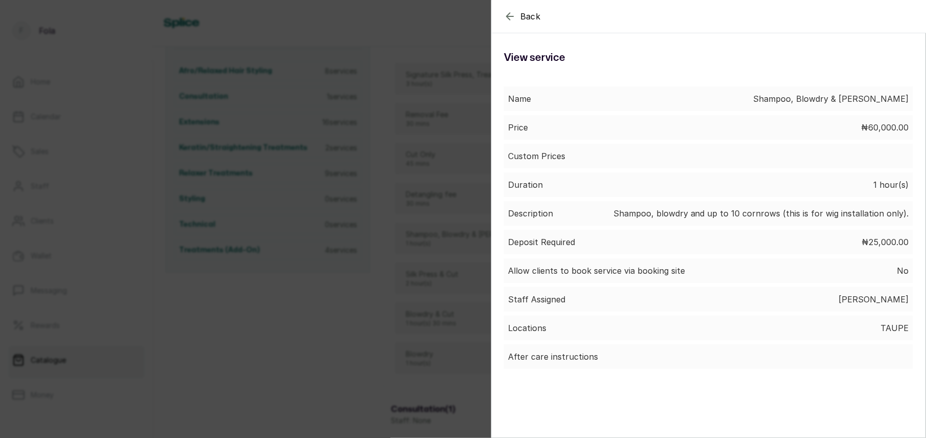
click at [512, 19] on icon "button" at bounding box center [510, 16] width 12 height 12
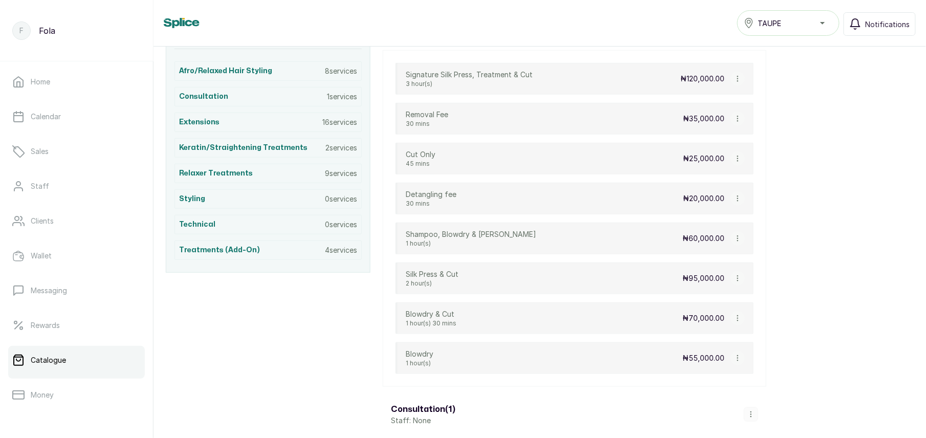
click at [739, 282] on icon "button" at bounding box center [737, 278] width 7 height 7
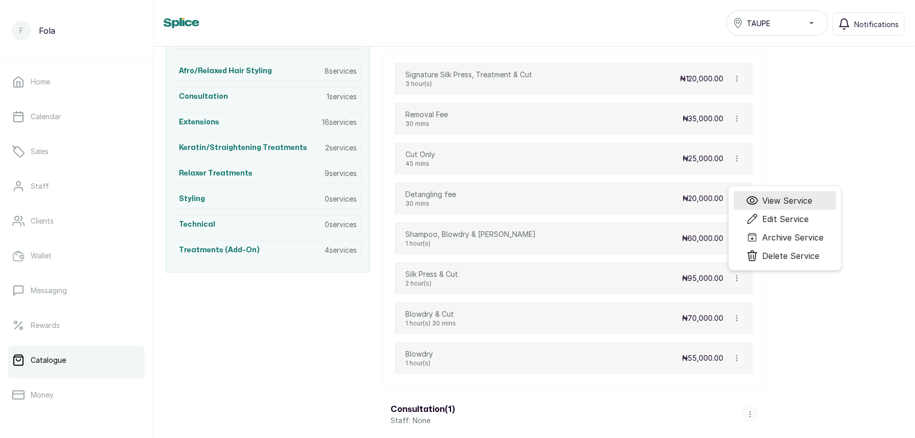
click at [772, 203] on span "View Service" at bounding box center [788, 200] width 50 height 12
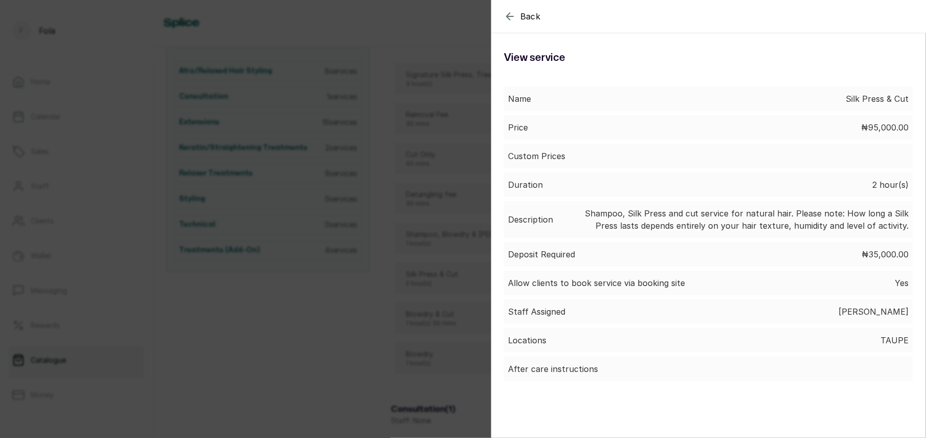
click at [512, 17] on icon "button" at bounding box center [510, 16] width 12 height 12
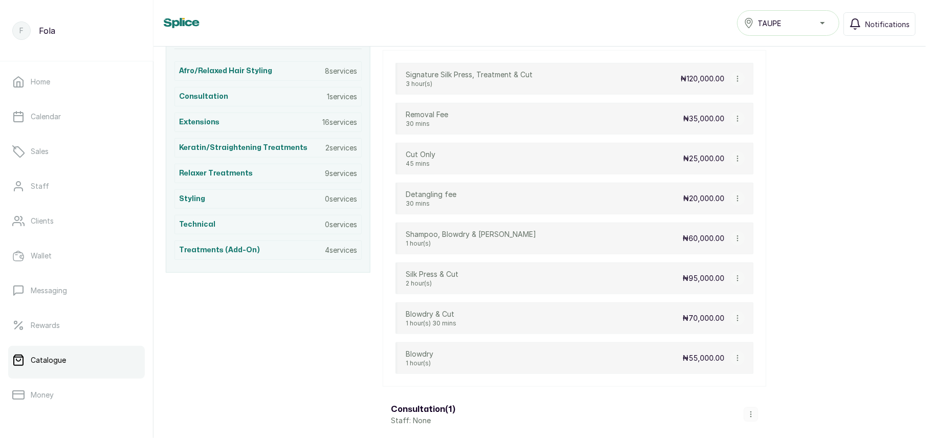
click at [735, 281] on icon "button" at bounding box center [737, 278] width 7 height 7
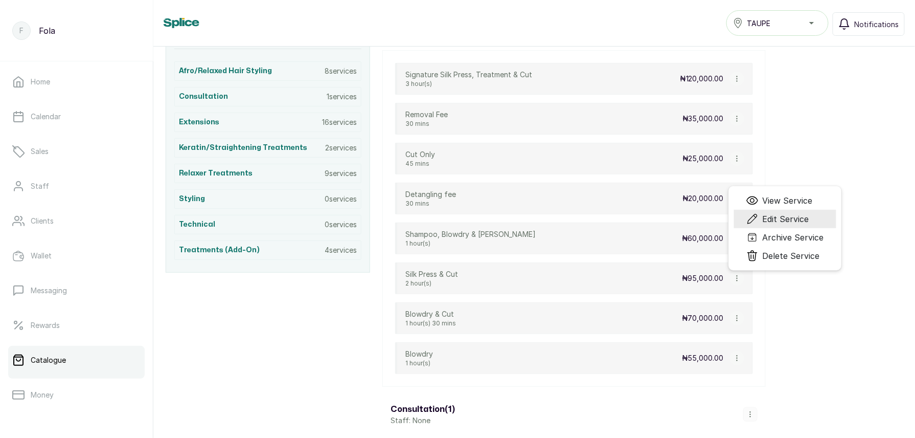
click at [770, 219] on span "Edit Service" at bounding box center [786, 219] width 47 height 12
select select "starting_at"
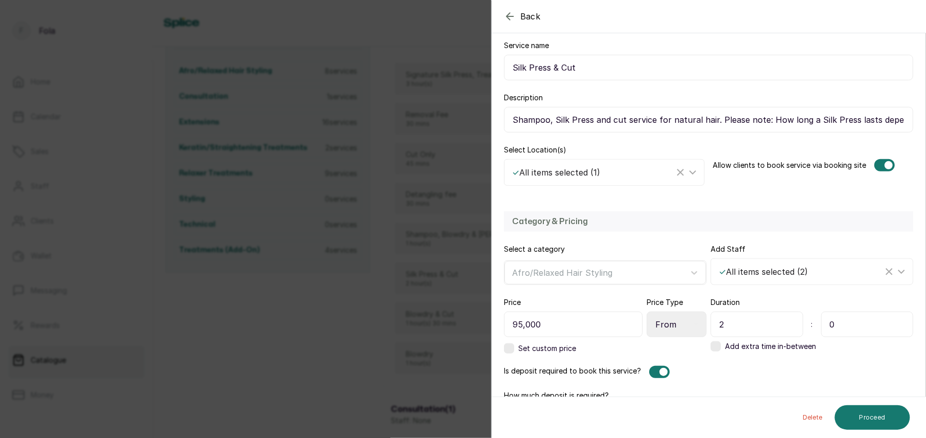
scroll to position [168, 0]
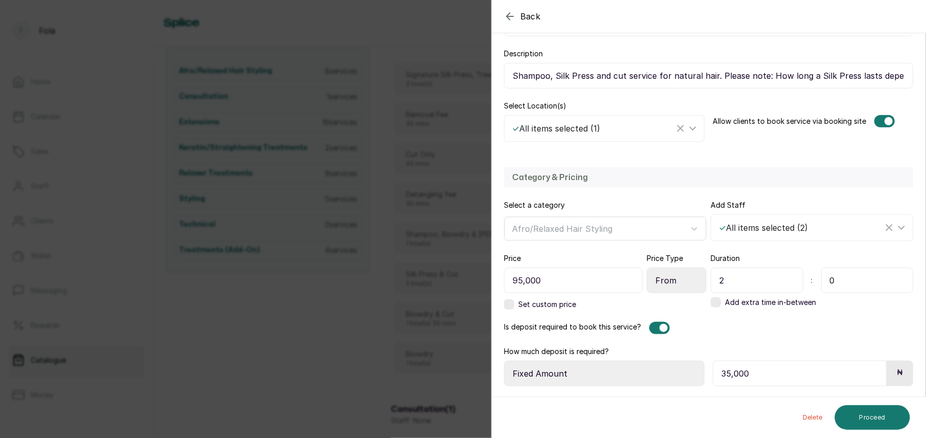
click at [635, 371] on select "Select Requirement Percentage Fixed Amount" at bounding box center [604, 374] width 200 height 26
select select "percentage"
click at [504, 361] on select "Select Requirement Percentage Fixed Amount" at bounding box center [604, 374] width 200 height 26
click at [771, 378] on input "35,000" at bounding box center [798, 374] width 173 height 26
type input "3"
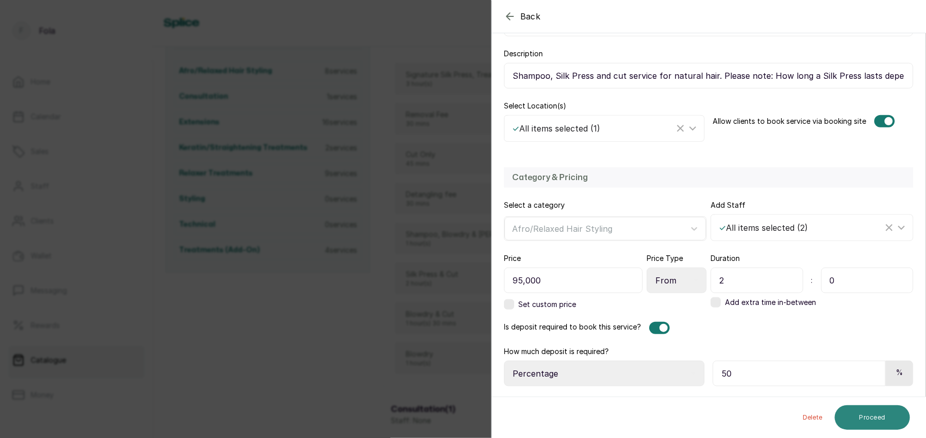
type input "50"
click at [862, 416] on button "Proceed" at bounding box center [872, 417] width 75 height 25
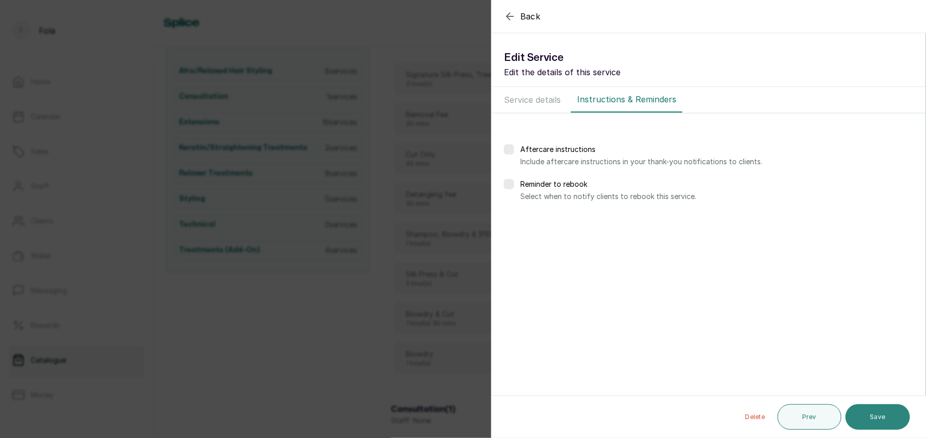
click at [879, 416] on button "Save" at bounding box center [877, 417] width 64 height 26
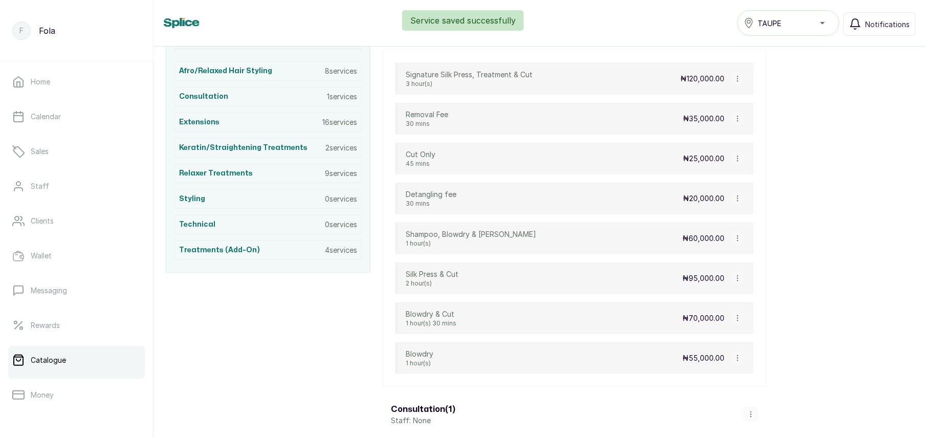
click at [734, 281] on icon "button" at bounding box center [737, 278] width 7 height 7
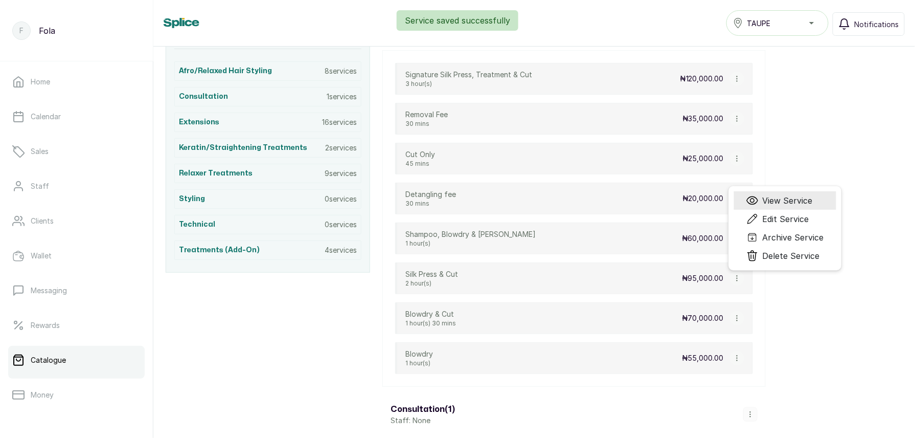
click at [767, 199] on span "View Service" at bounding box center [788, 200] width 50 height 12
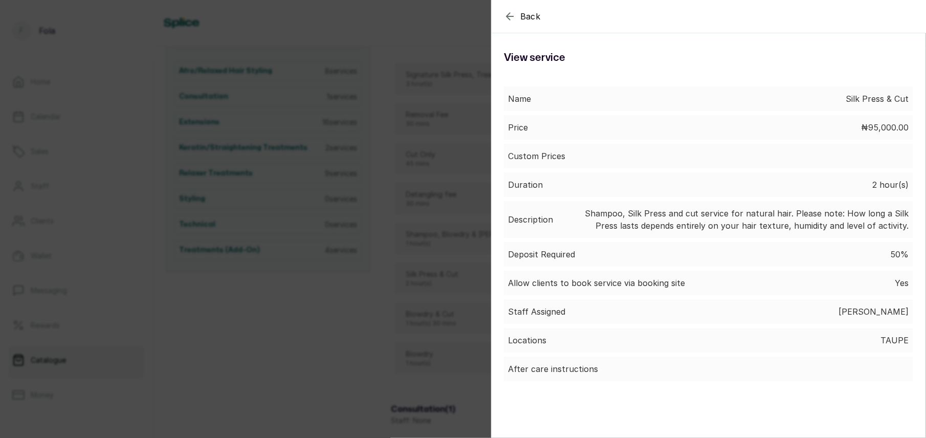
click at [512, 15] on icon "button" at bounding box center [510, 16] width 12 height 12
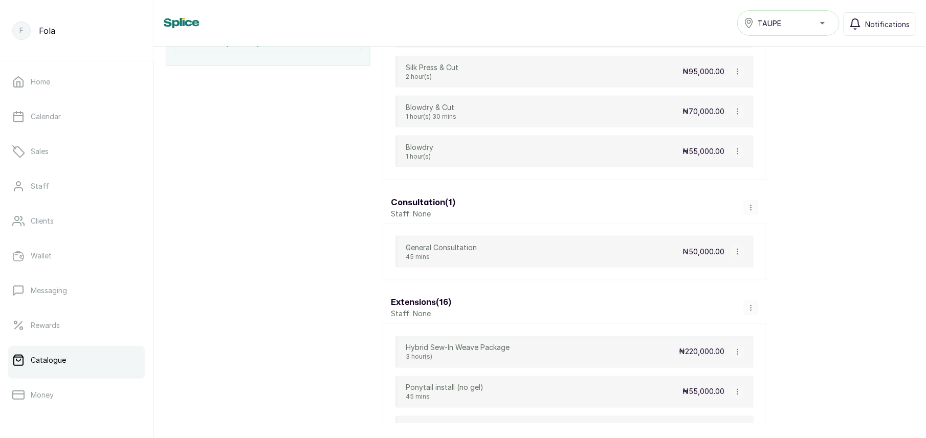
scroll to position [503, 0]
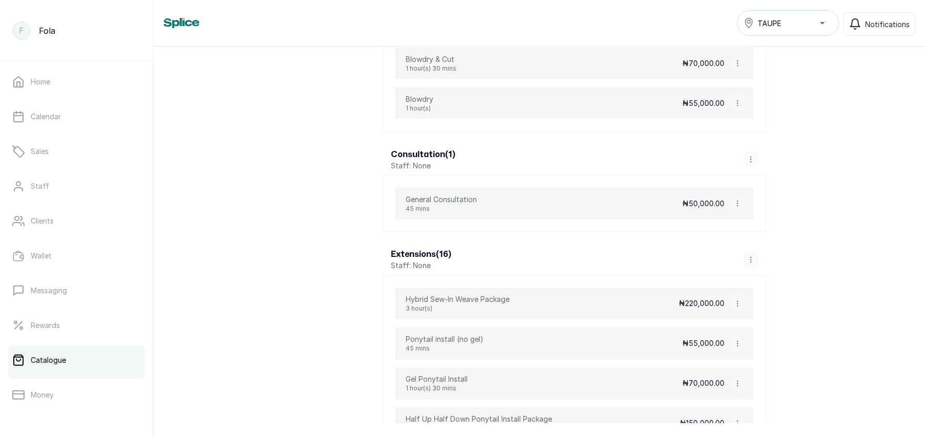
click at [738, 207] on icon "button" at bounding box center [737, 203] width 7 height 7
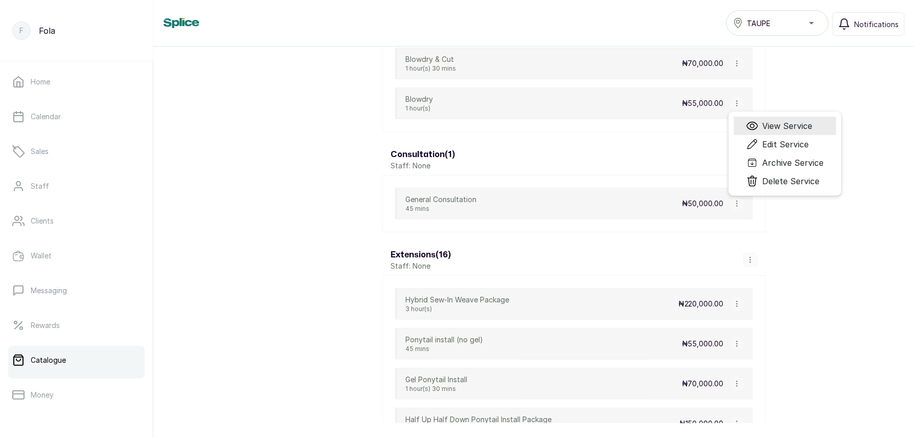
click at [782, 128] on span "View Service" at bounding box center [788, 126] width 50 height 12
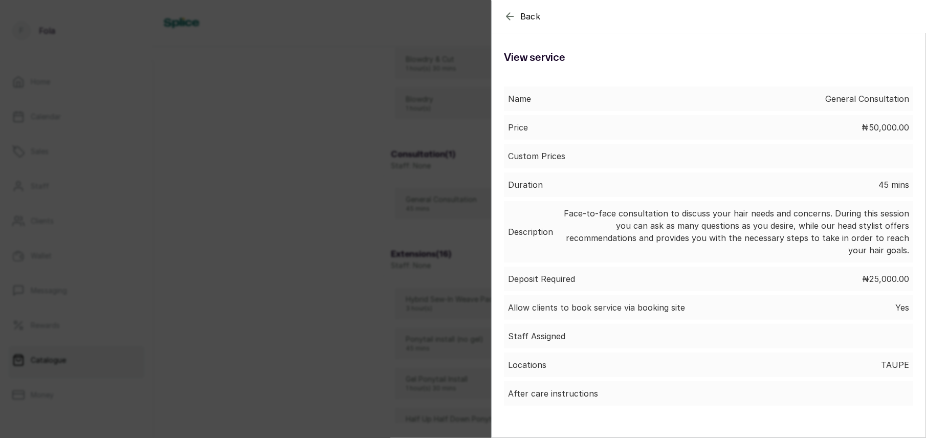
scroll to position [21, 0]
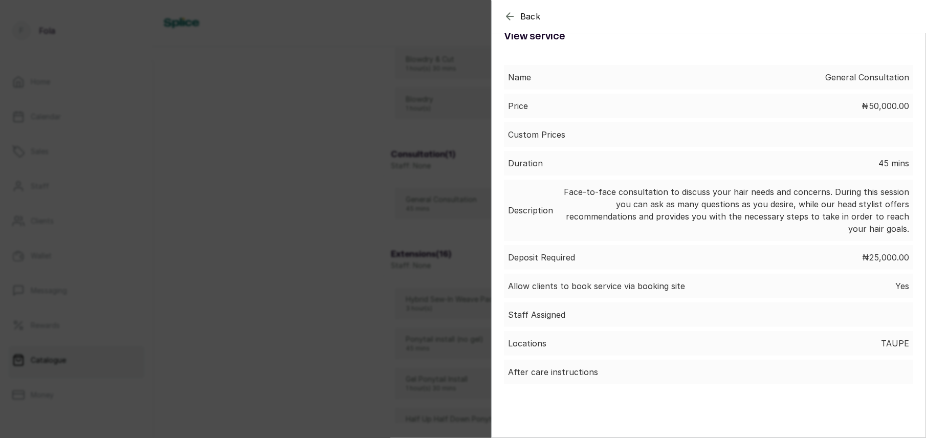
click at [509, 12] on icon "button" at bounding box center [510, 16] width 12 height 12
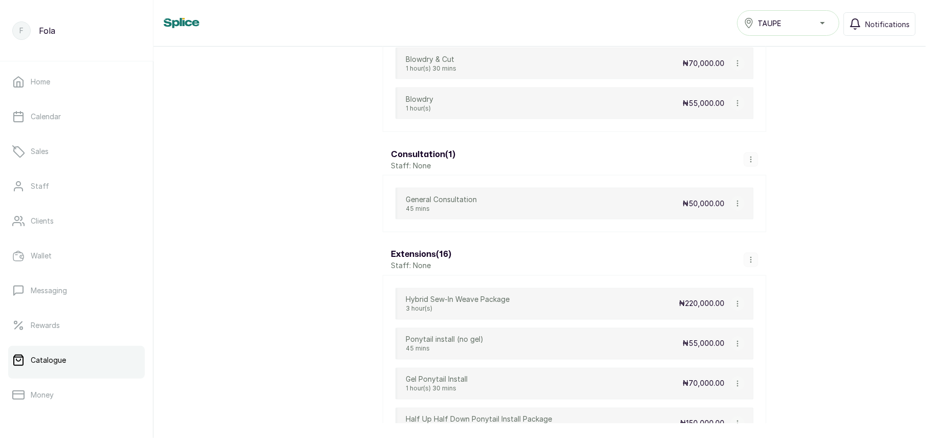
click at [735, 207] on icon "button" at bounding box center [737, 203] width 7 height 7
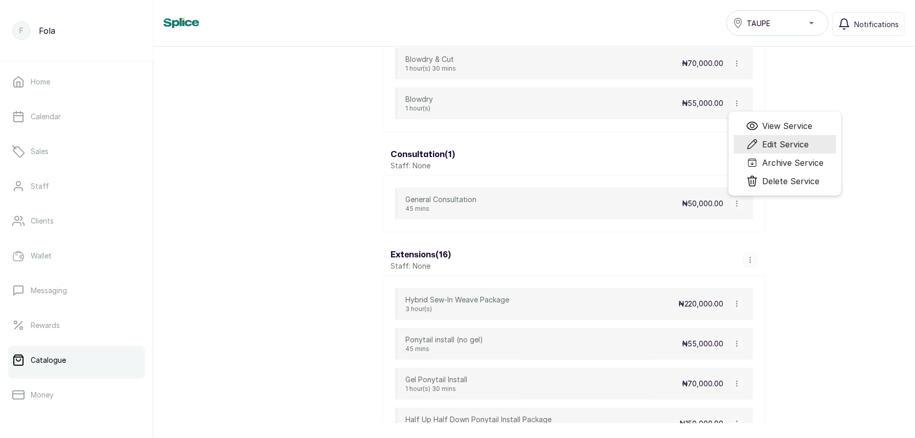
click at [778, 150] on span "Edit Service" at bounding box center [786, 144] width 47 height 12
select select "fixed"
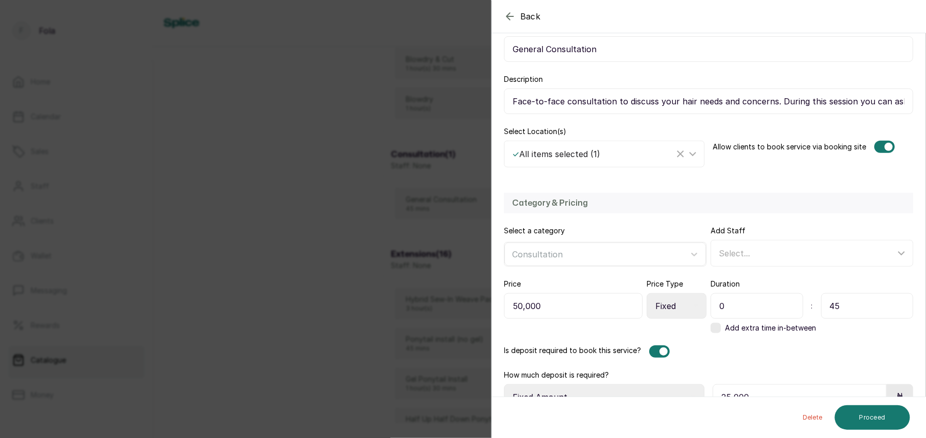
scroll to position [166, 0]
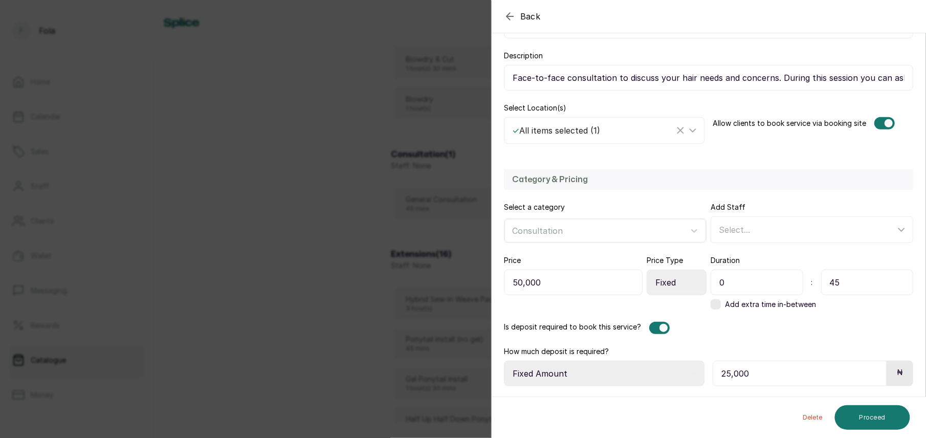
click at [595, 368] on select "Select Requirement Percentage Fixed Amount" at bounding box center [604, 374] width 200 height 26
select select "percentage"
click at [504, 361] on select "Select Requirement Percentage Fixed Amount" at bounding box center [604, 374] width 200 height 26
click at [750, 377] on input "25,000" at bounding box center [798, 374] width 173 height 26
type input "2"
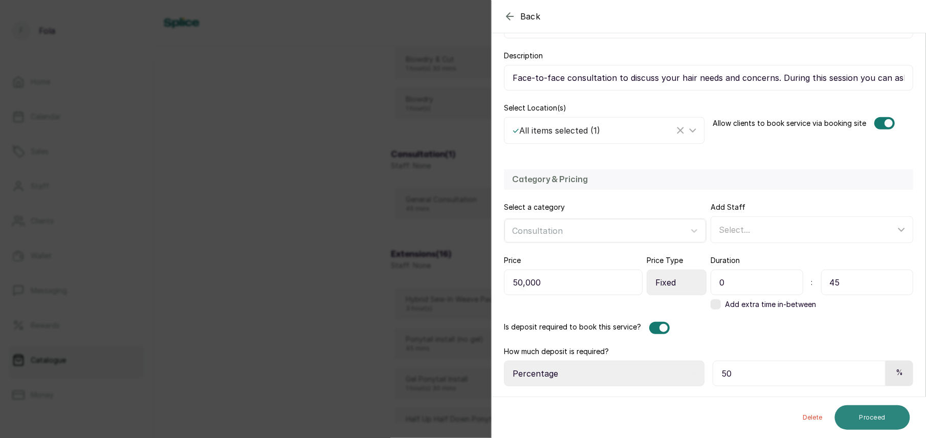
type input "50"
click at [870, 418] on button "Proceed" at bounding box center [872, 417] width 75 height 25
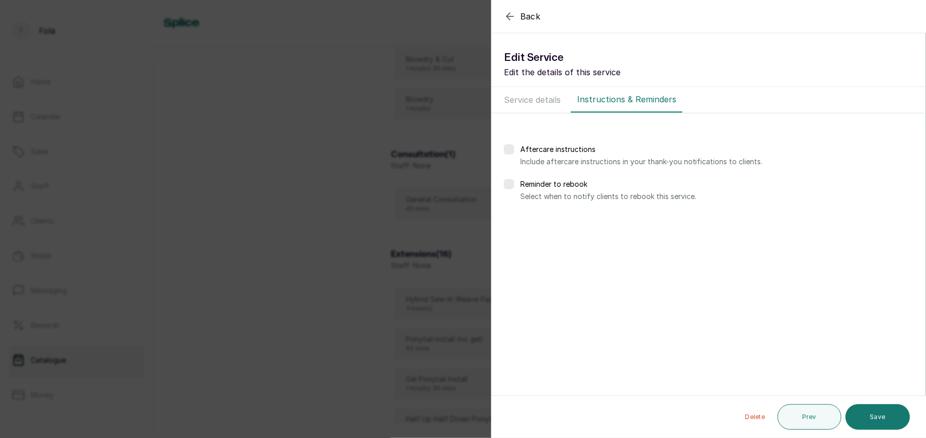
scroll to position [0, 0]
click at [872, 418] on button "Save" at bounding box center [877, 417] width 64 height 26
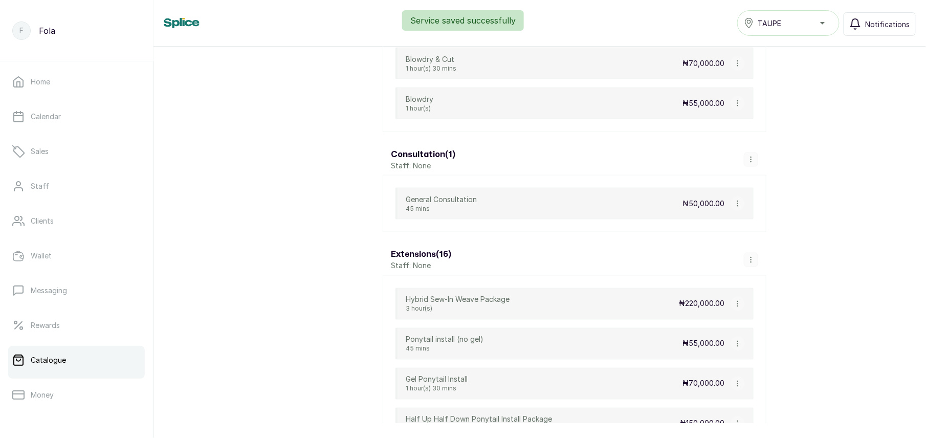
click at [737, 207] on icon "button" at bounding box center [737, 203] width 7 height 7
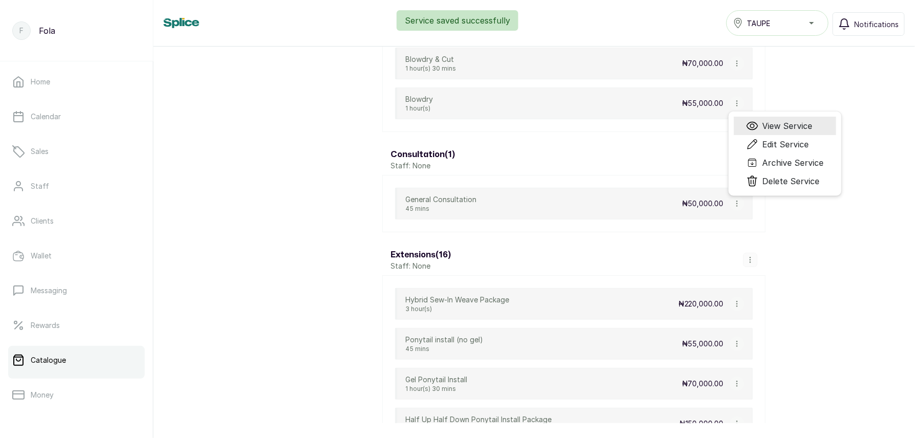
click at [780, 130] on span "View Service" at bounding box center [788, 126] width 50 height 12
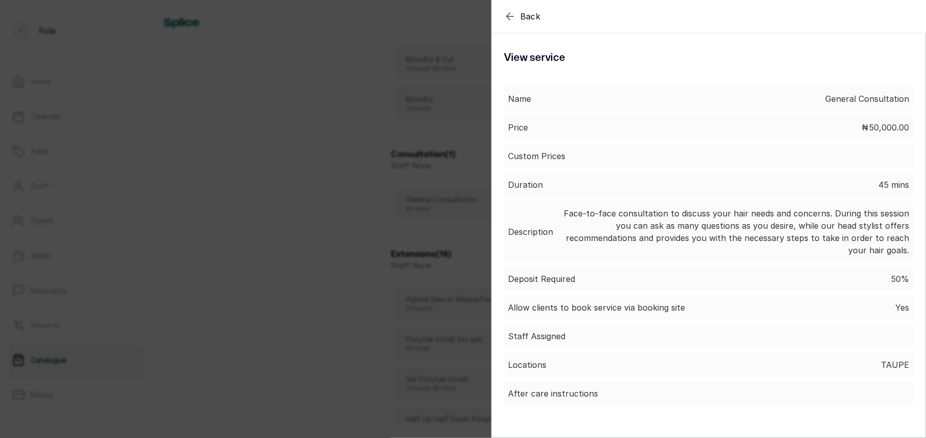
click at [531, 15] on span "Back" at bounding box center [530, 16] width 20 height 12
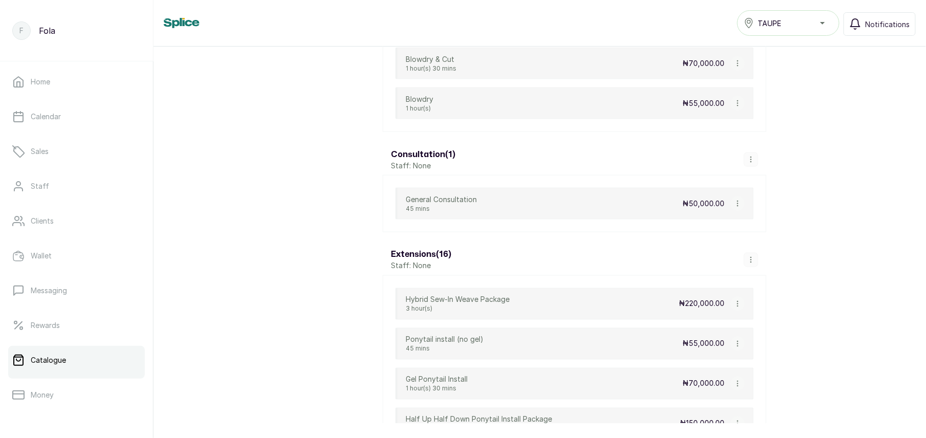
click at [738, 307] on icon "button" at bounding box center [737, 303] width 7 height 7
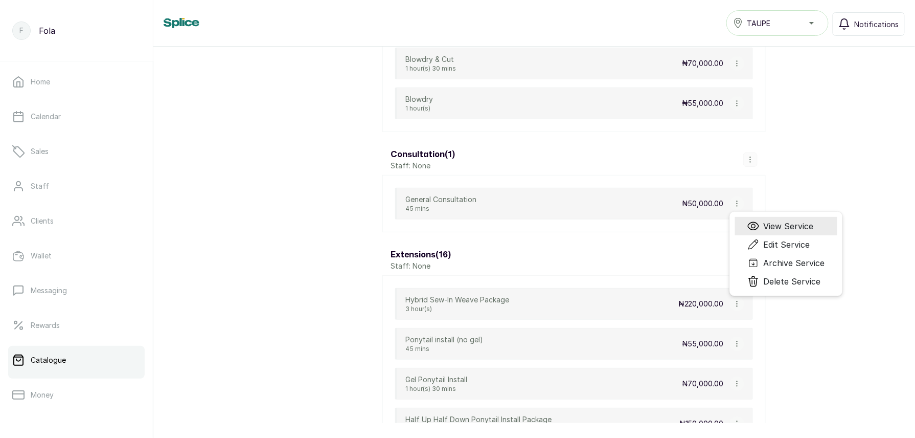
click at [772, 232] on span "View Service" at bounding box center [789, 226] width 50 height 12
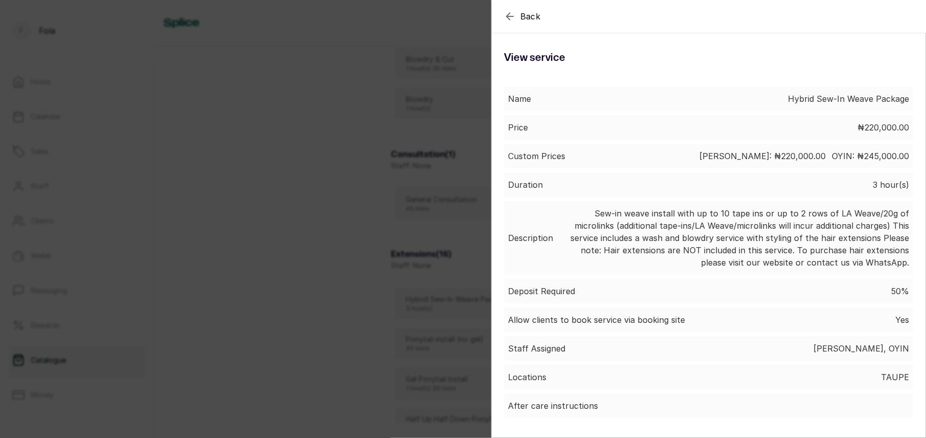
click at [515, 15] on icon "button" at bounding box center [510, 16] width 12 height 12
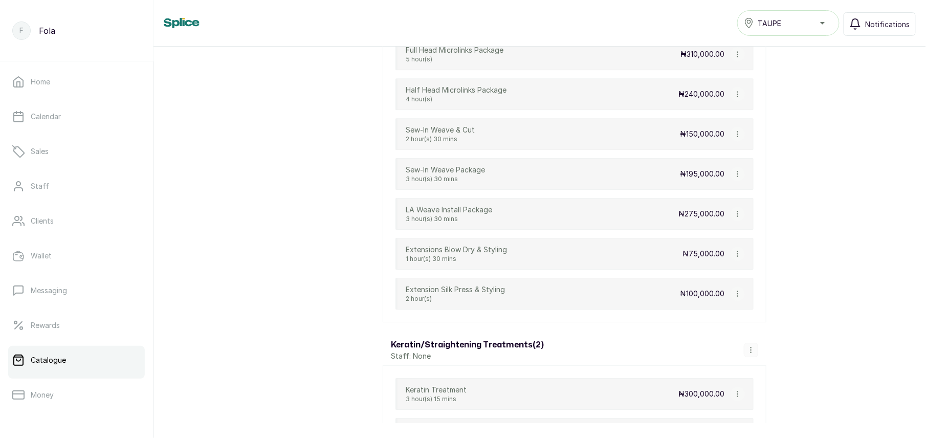
scroll to position [1097, 0]
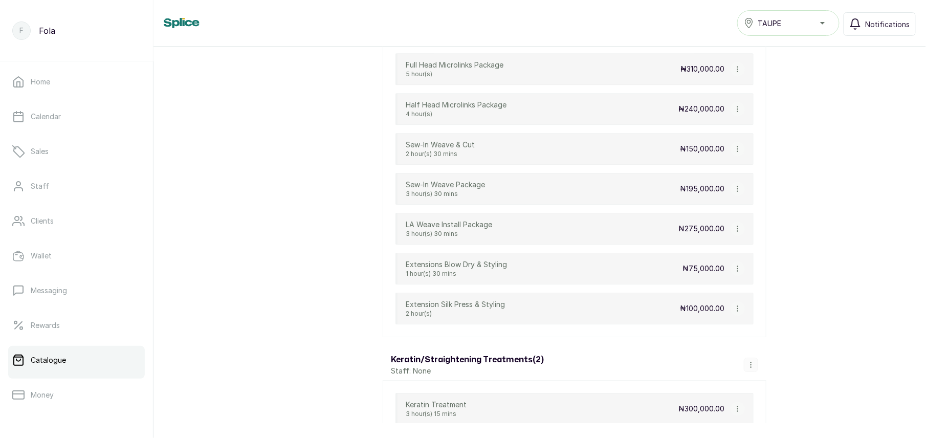
click at [734, 192] on icon "button" at bounding box center [737, 188] width 7 height 7
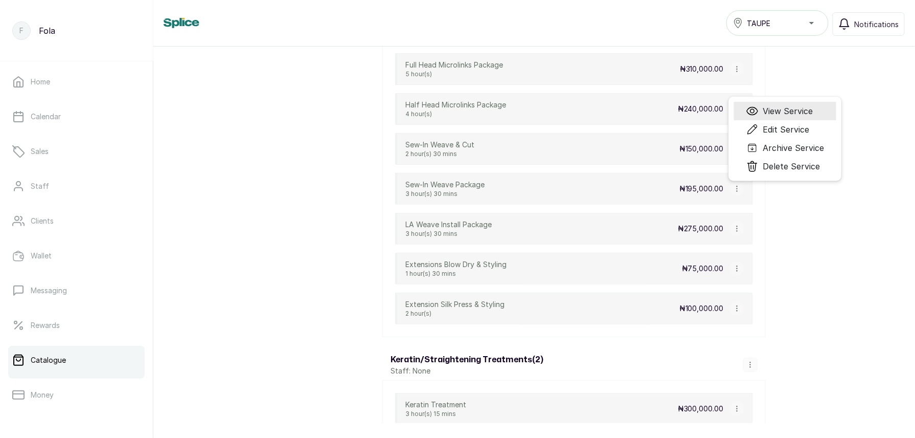
click at [780, 116] on span "View Service" at bounding box center [788, 111] width 50 height 12
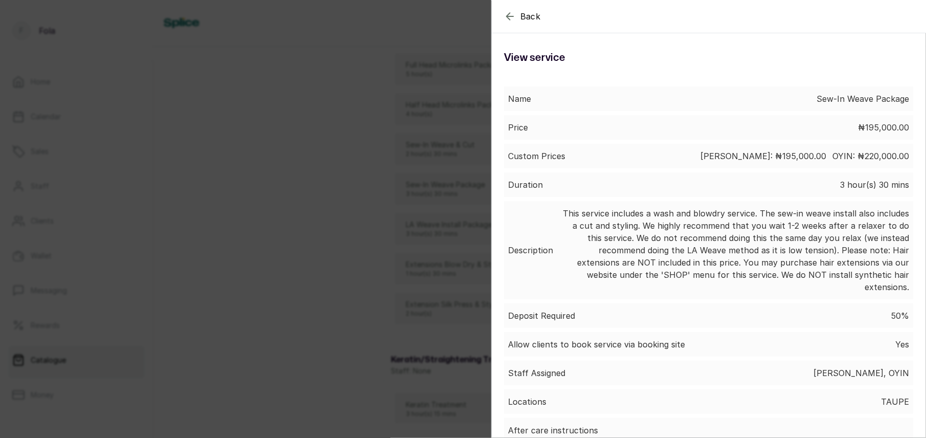
click at [504, 15] on icon "button" at bounding box center [510, 16] width 12 height 12
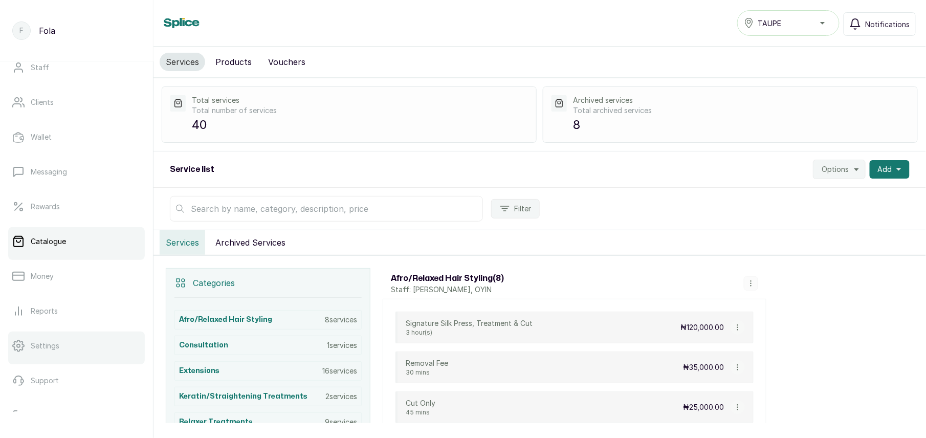
scroll to position [142, 0]
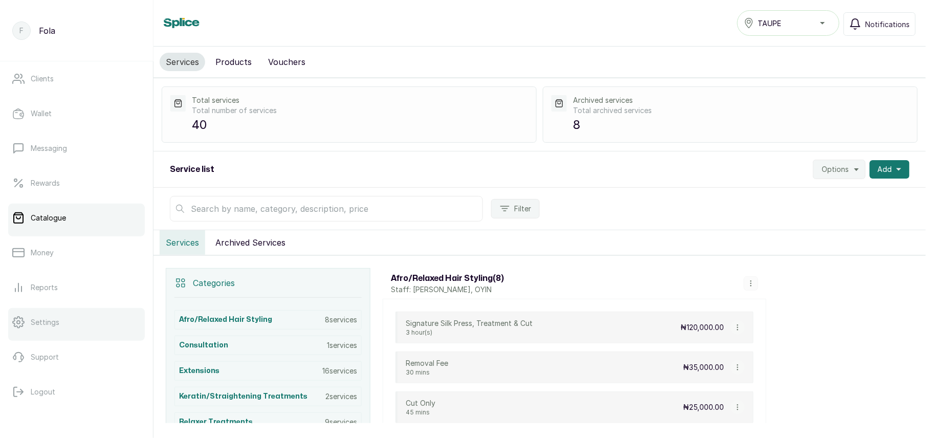
click at [54, 320] on p "Settings" at bounding box center [45, 322] width 29 height 10
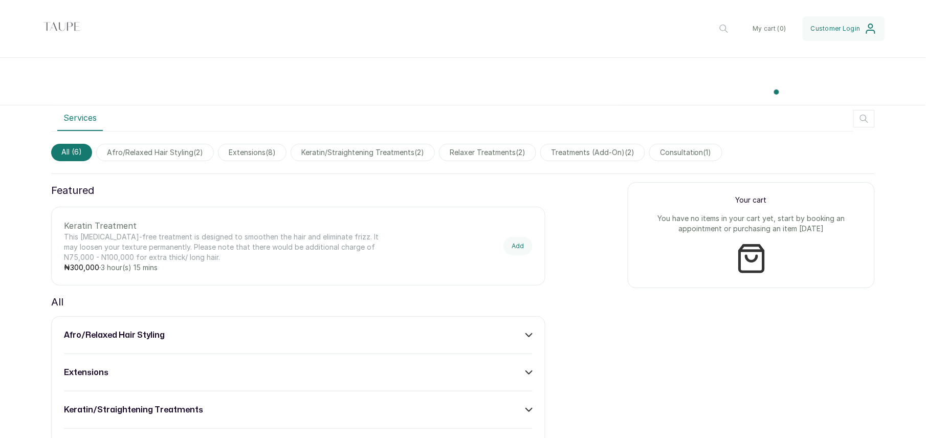
scroll to position [268, 0]
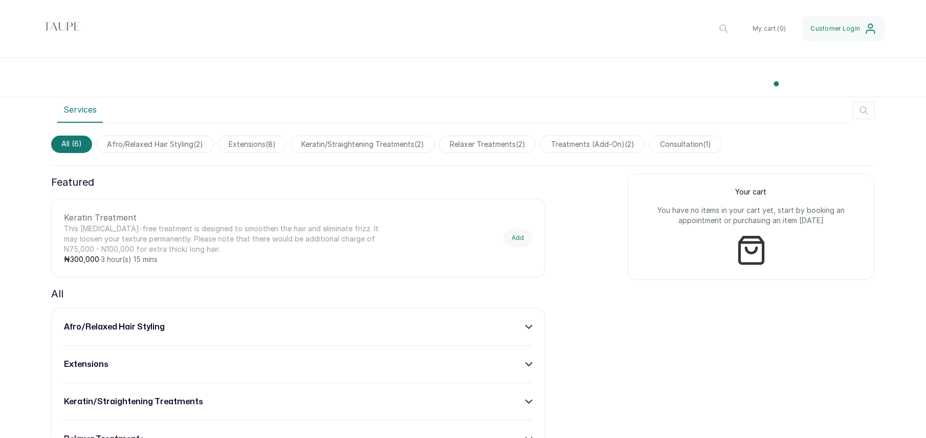
click at [110, 358] on div "extensions" at bounding box center [298, 364] width 468 height 12
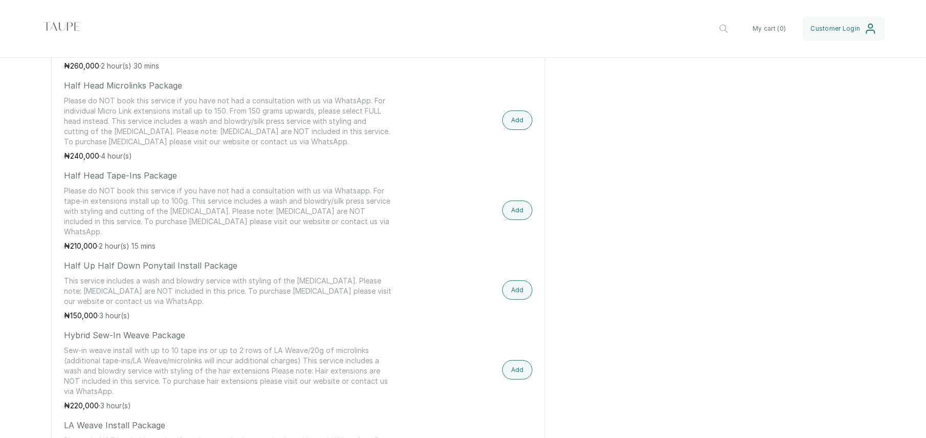
scroll to position [751, 0]
click at [508, 368] on button "Add" at bounding box center [517, 365] width 30 height 19
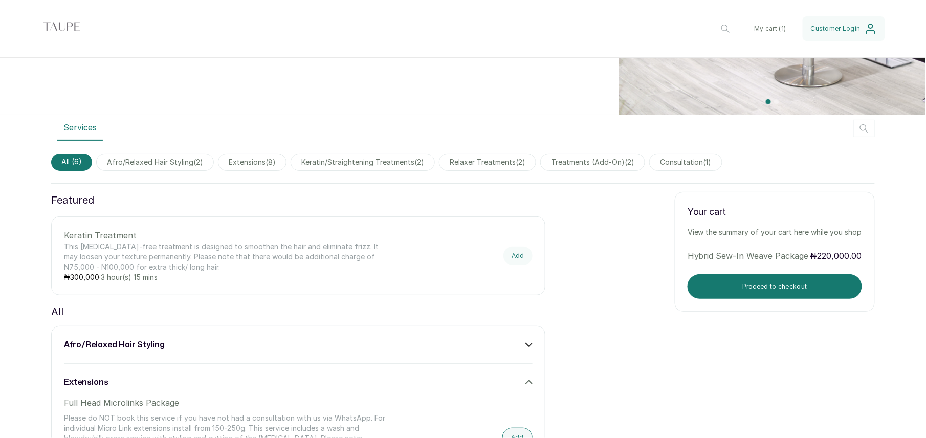
scroll to position [240, 0]
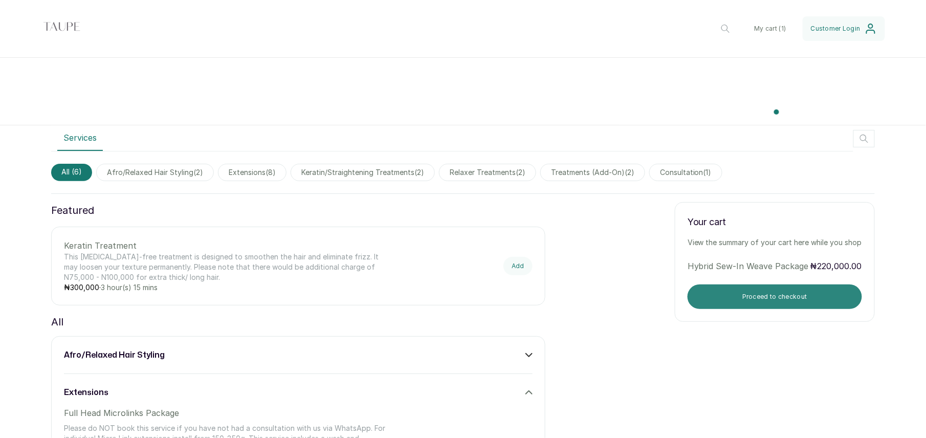
click at [791, 295] on button "Proceed to checkout" at bounding box center [774, 296] width 174 height 25
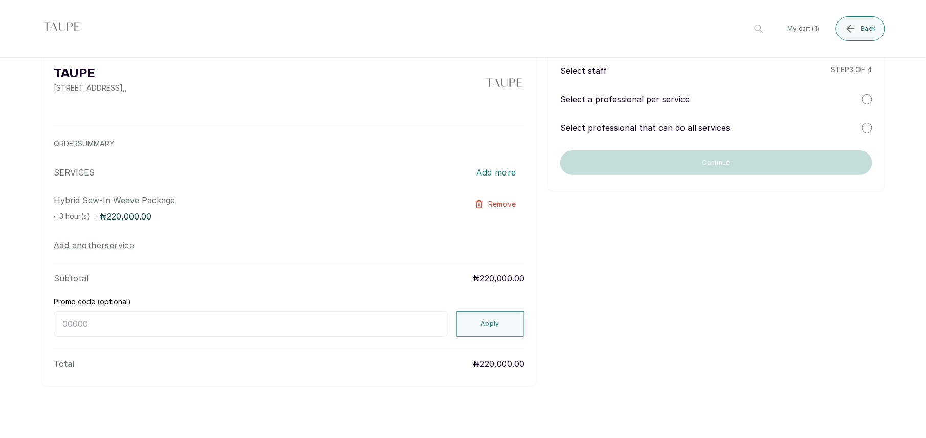
scroll to position [0, 0]
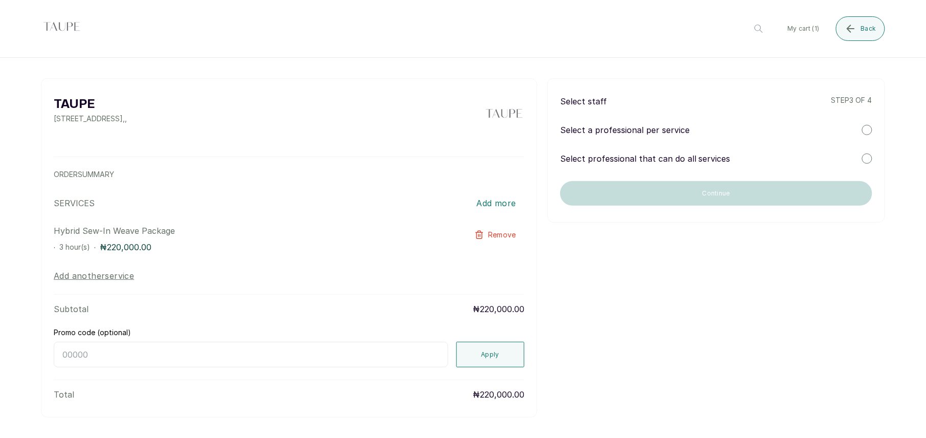
click at [759, 162] on div "Select professional that can do all services" at bounding box center [716, 158] width 312 height 12
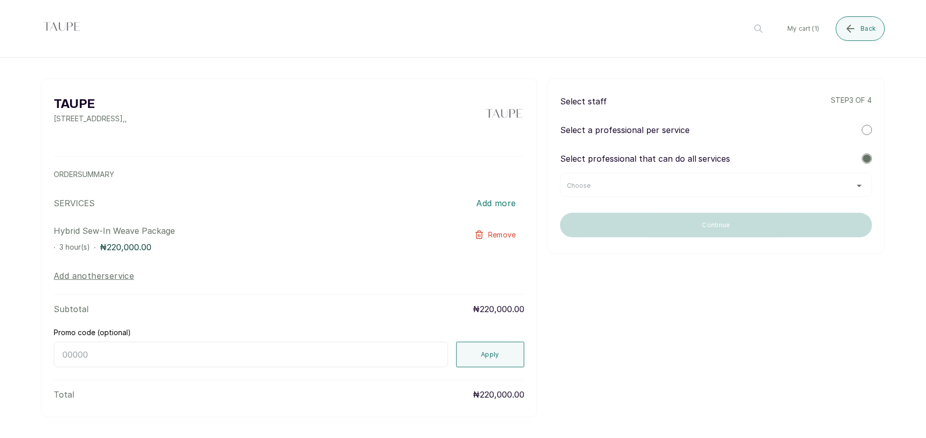
click at [686, 187] on div "Choose" at bounding box center [716, 186] width 299 height 8
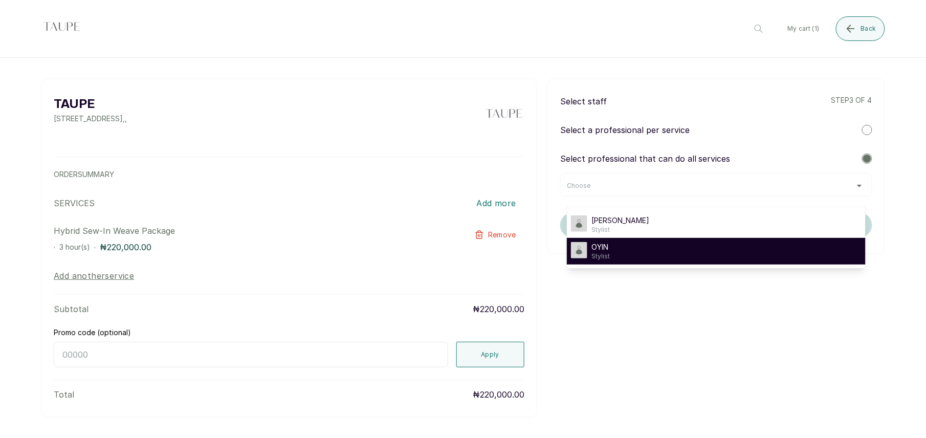
click at [665, 248] on div "OYIN Stylist" at bounding box center [716, 251] width 290 height 18
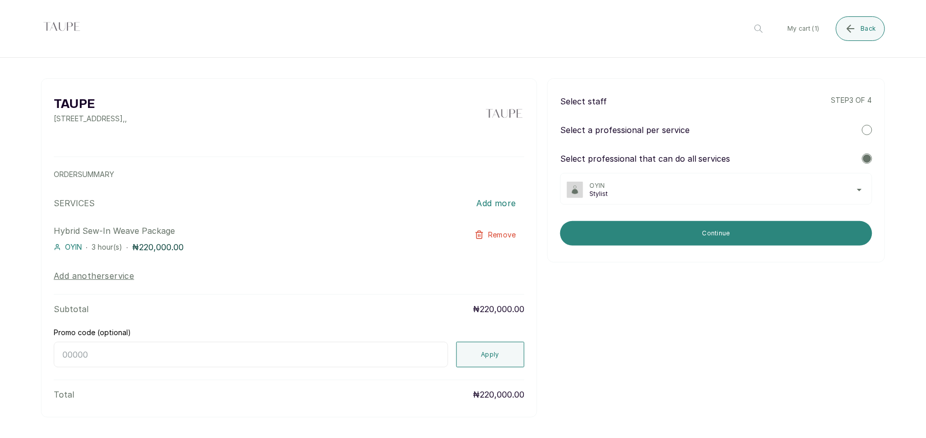
click at [647, 239] on button "Continue" at bounding box center [716, 233] width 312 height 25
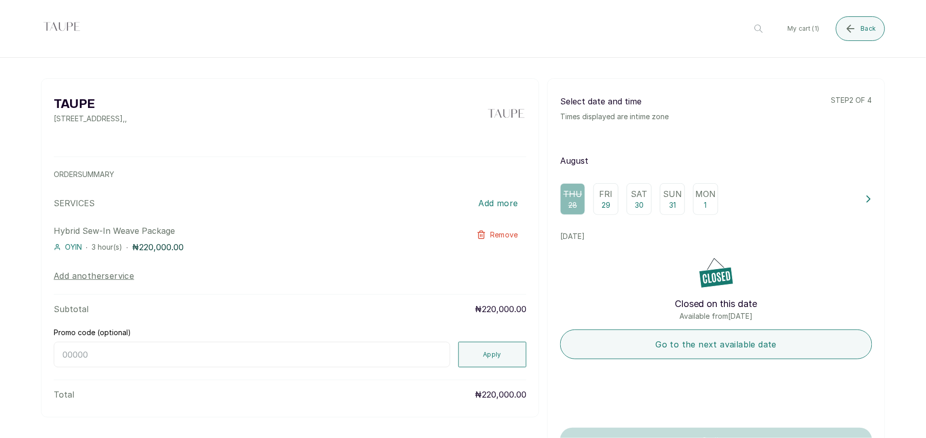
click at [491, 199] on button "Add more" at bounding box center [498, 203] width 56 height 23
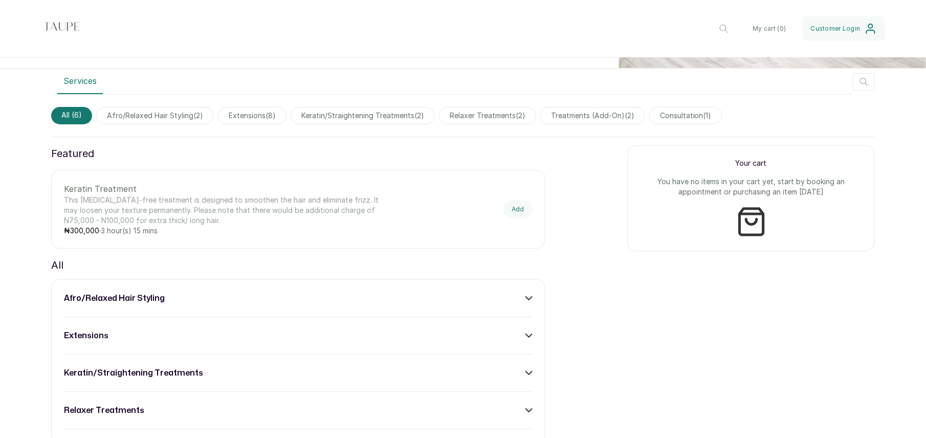
scroll to position [295, 0]
